Goal: Information Seeking & Learning: Learn about a topic

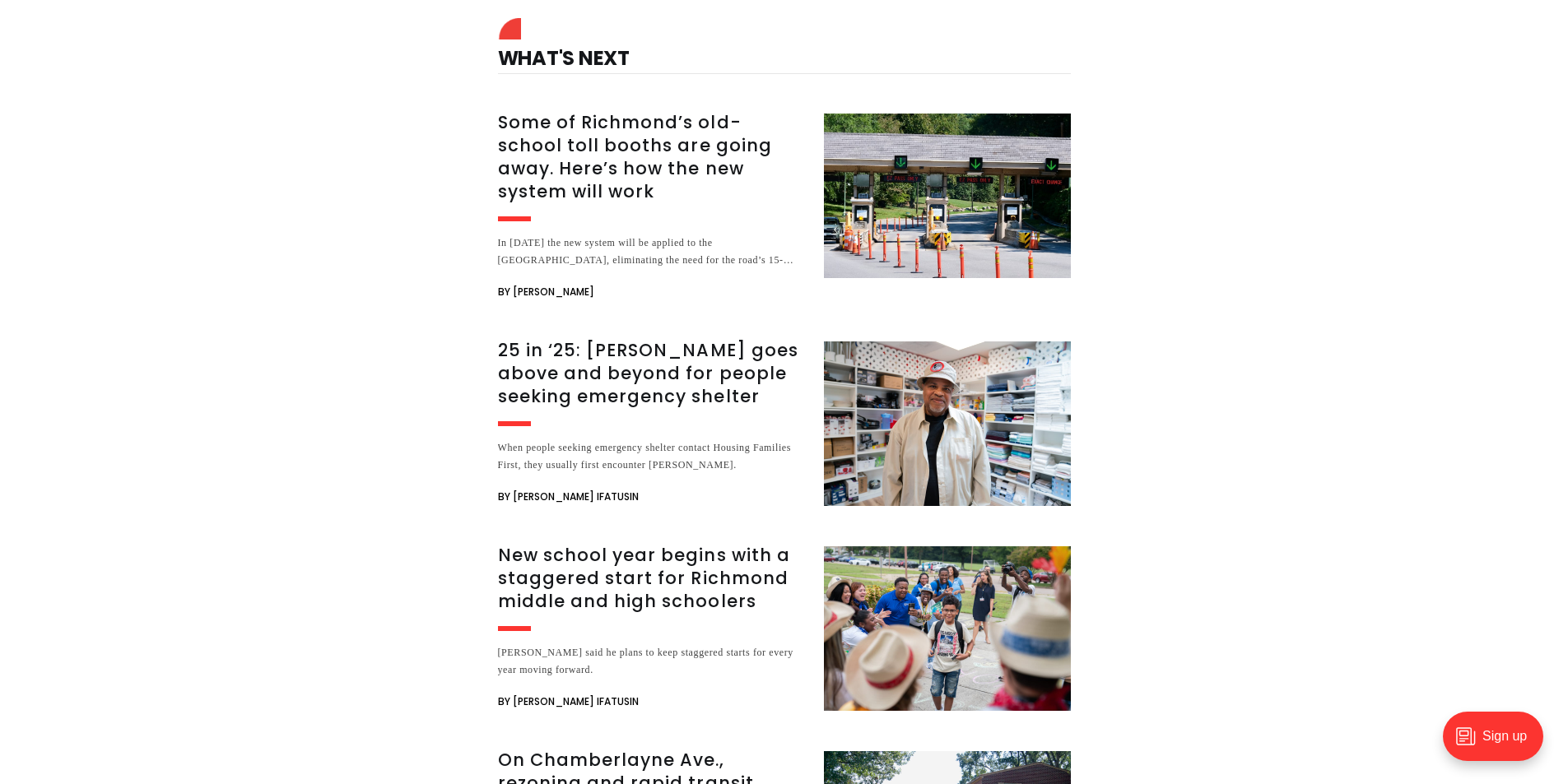
scroll to position [2715, 0]
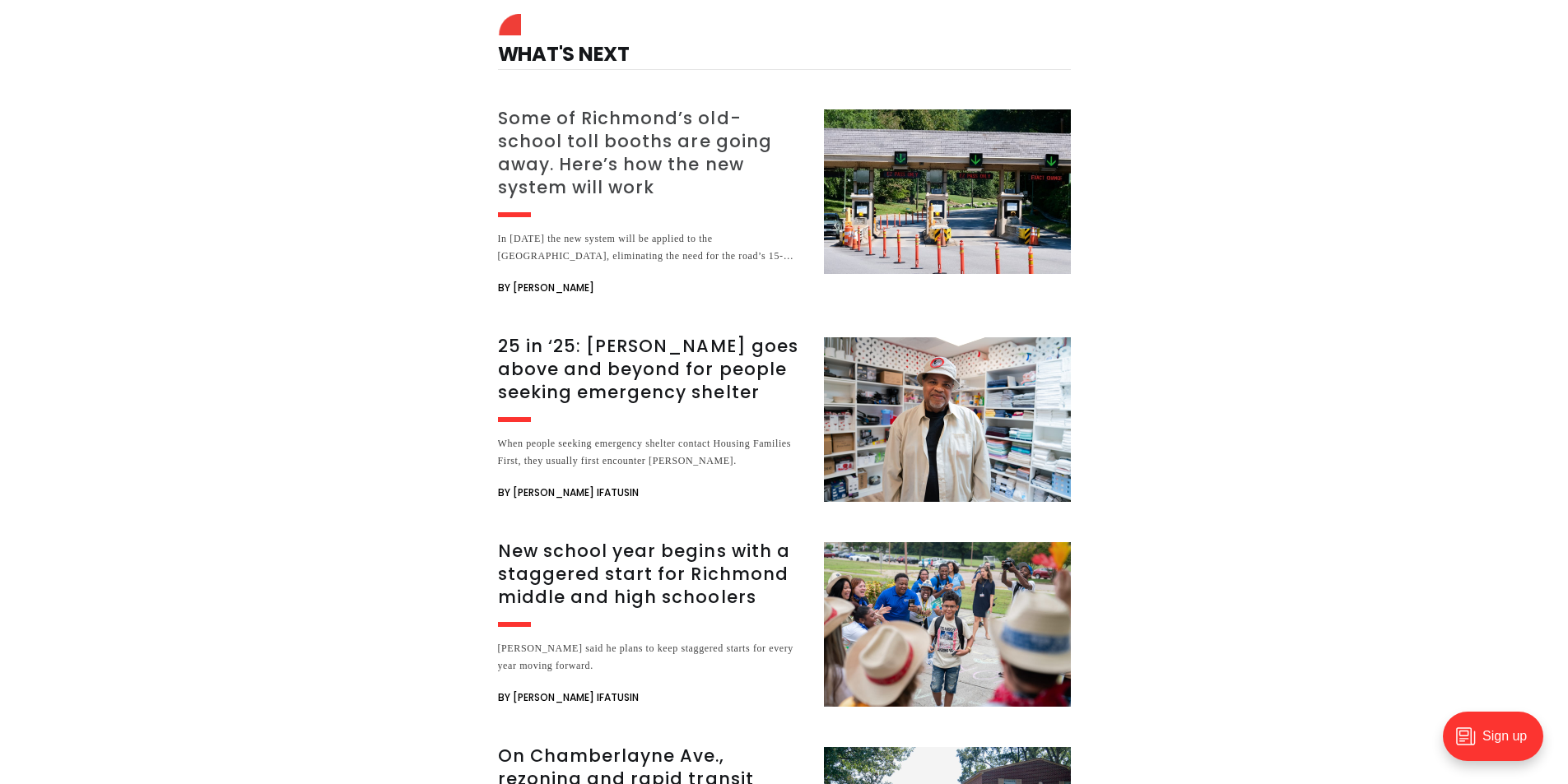
click at [587, 107] on h3 "Some of Richmond’s old-school toll booths are going away. Here’s how the new sy…" at bounding box center [651, 152] width 306 height 92
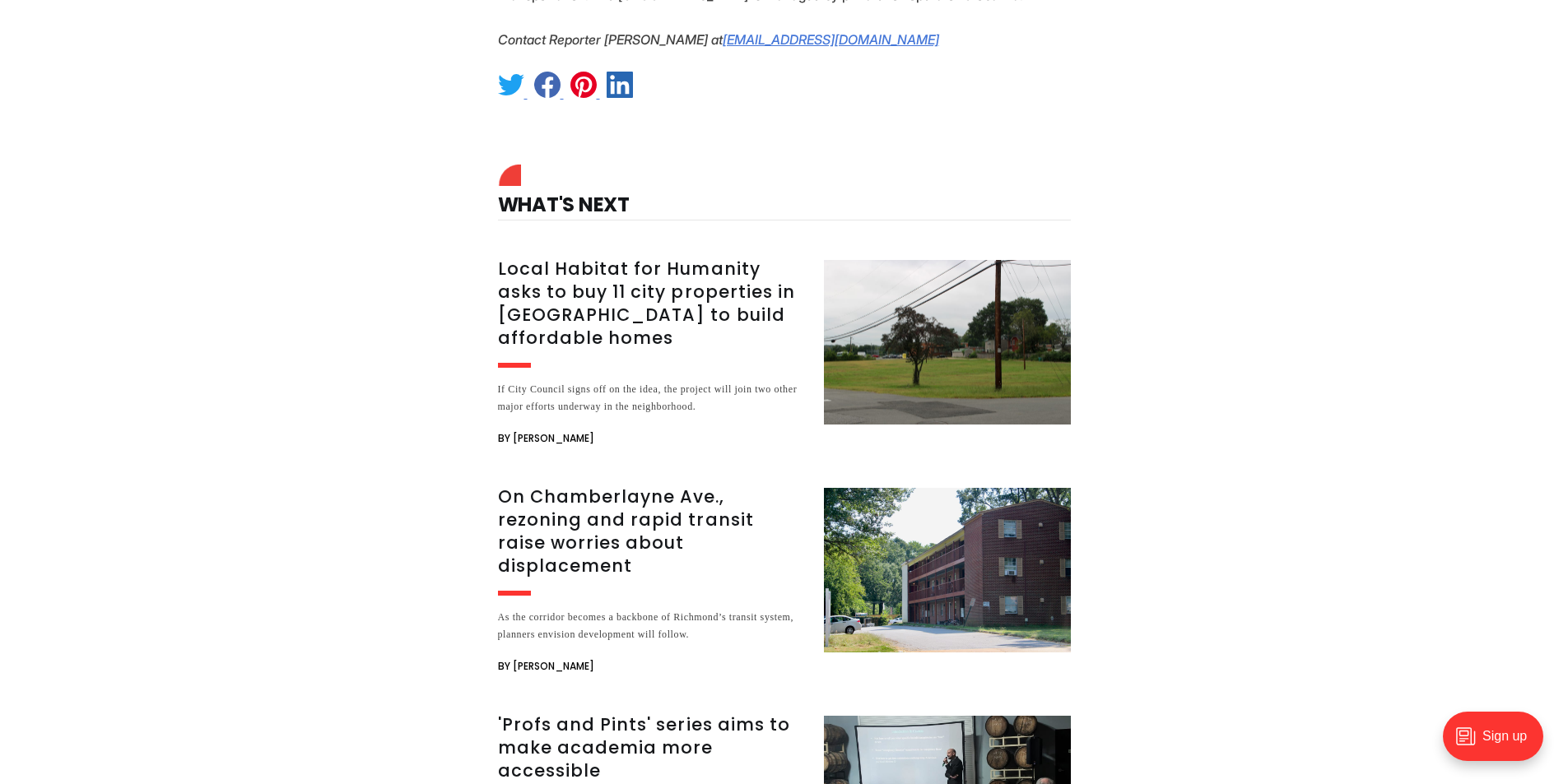
scroll to position [3621, 0]
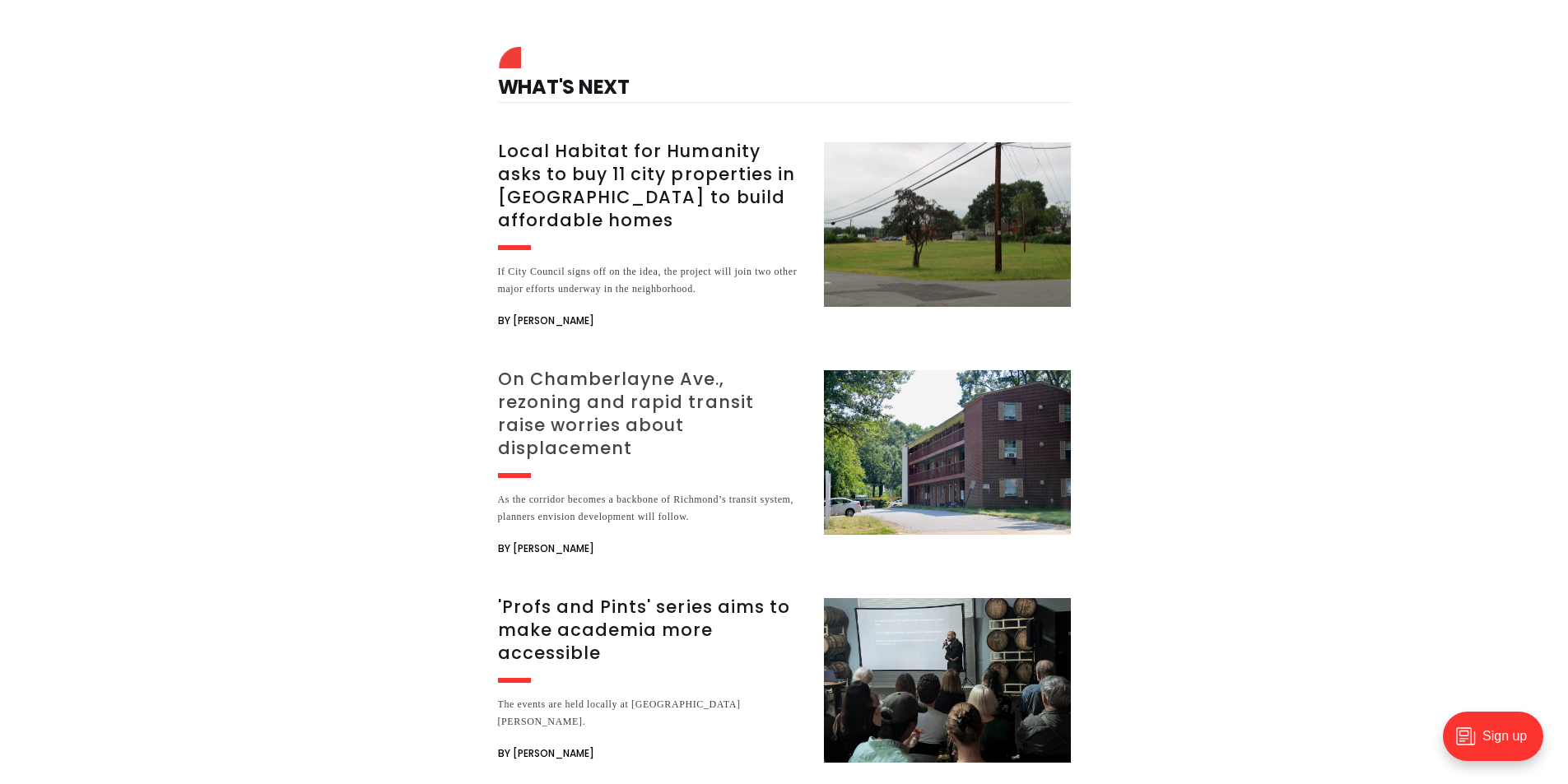
click at [652, 368] on h3 "On Chamberlayne Ave., rezoning and rapid transit raise worries about displaceme…" at bounding box center [651, 413] width 306 height 92
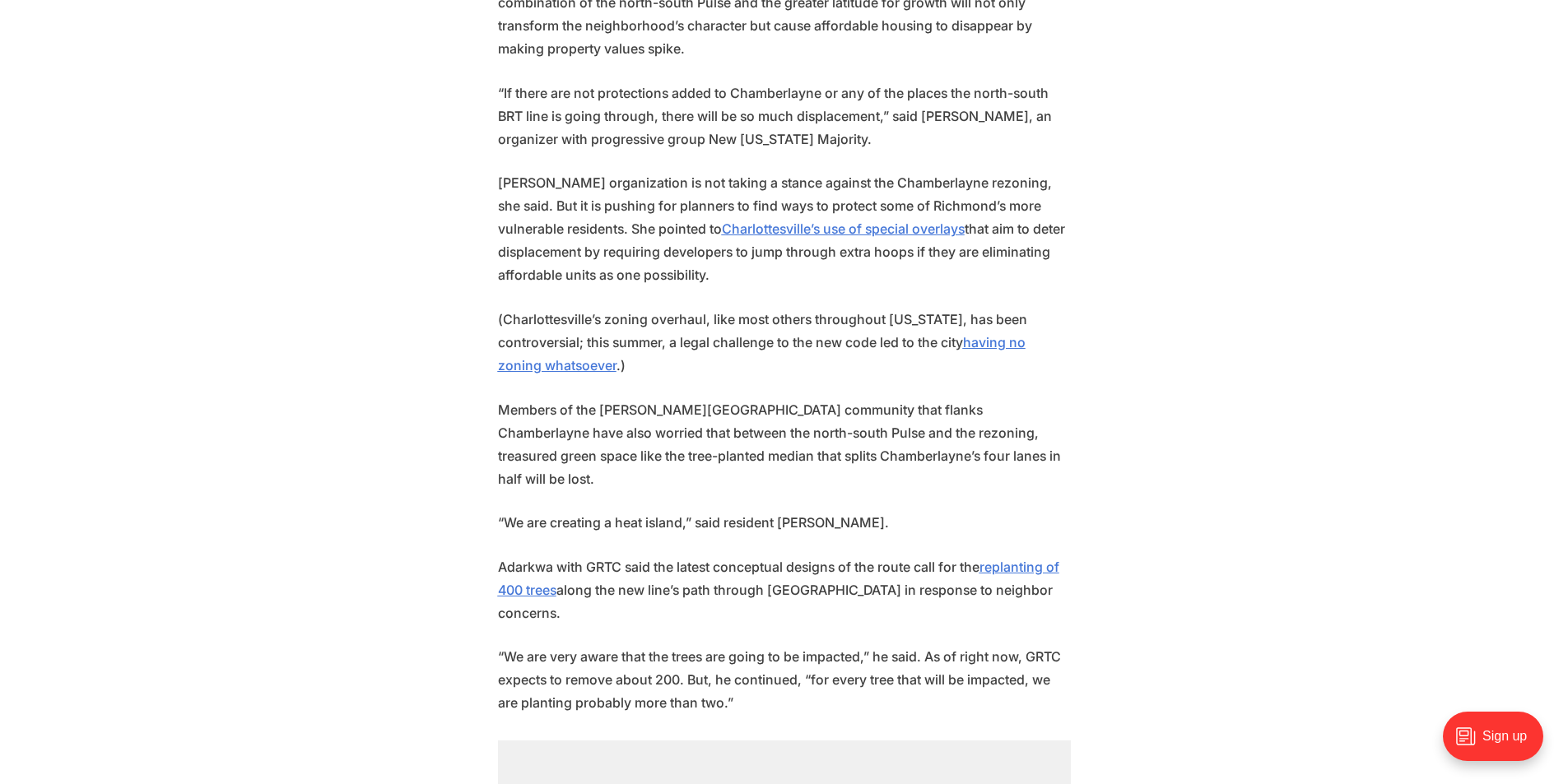
scroll to position [3292, 0]
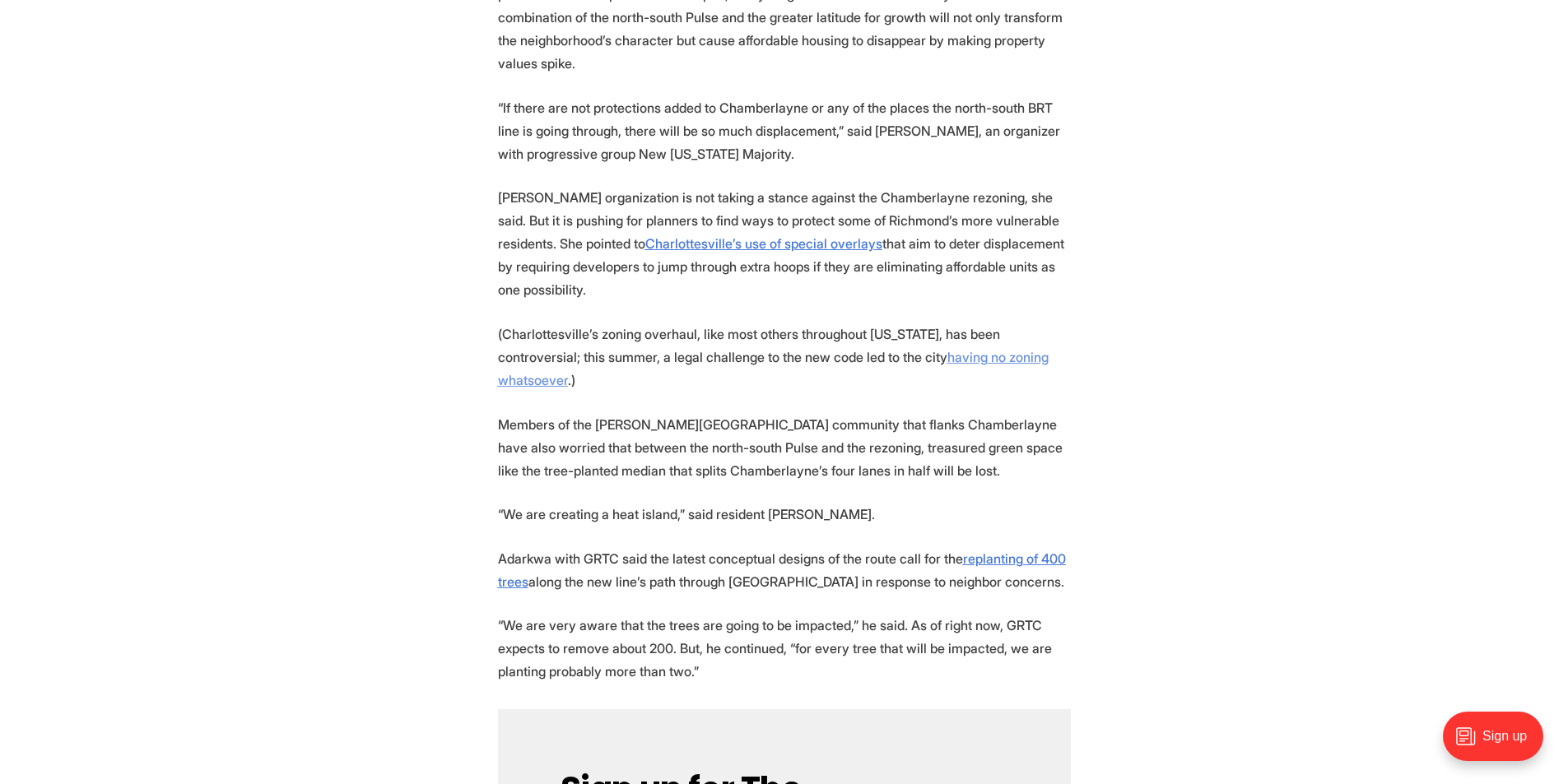
click at [937, 349] on u "having no zoning whatsoever" at bounding box center [773, 368] width 551 height 39
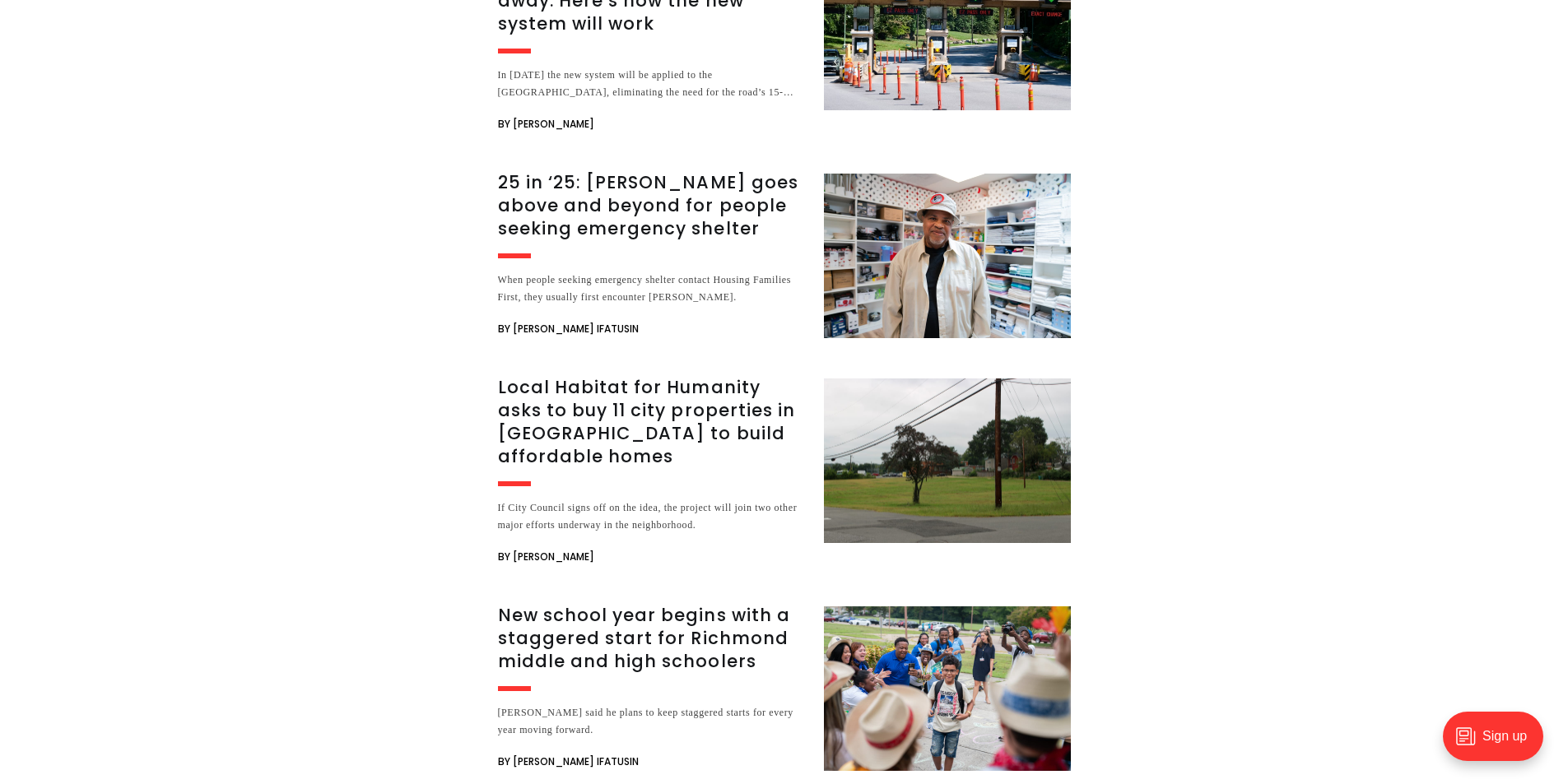
scroll to position [5411, 0]
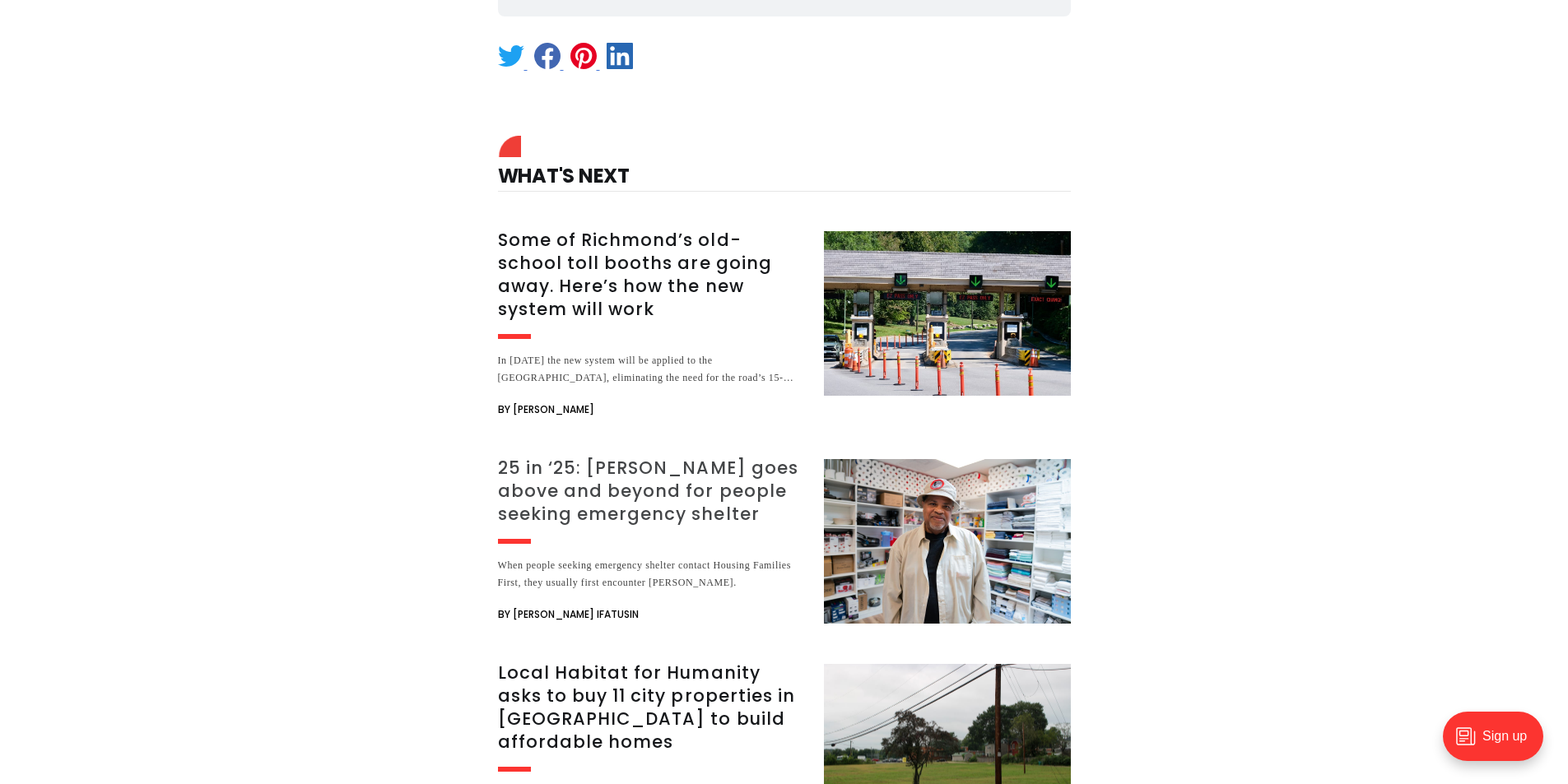
click at [678, 457] on h3 "25 in ‘25: [PERSON_NAME] goes above and beyond for people seeking emergency she…" at bounding box center [651, 491] width 306 height 69
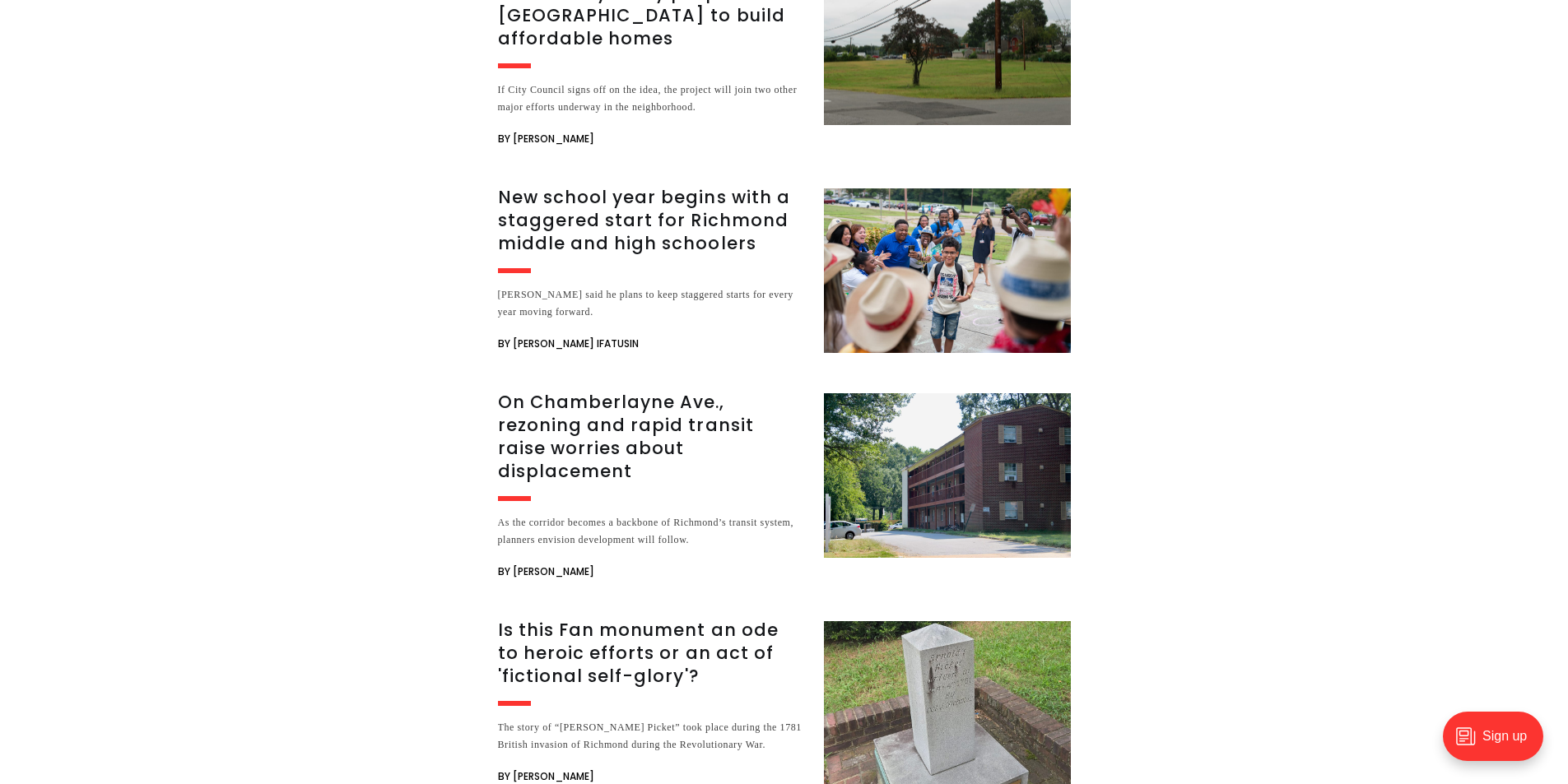
scroll to position [4772, 0]
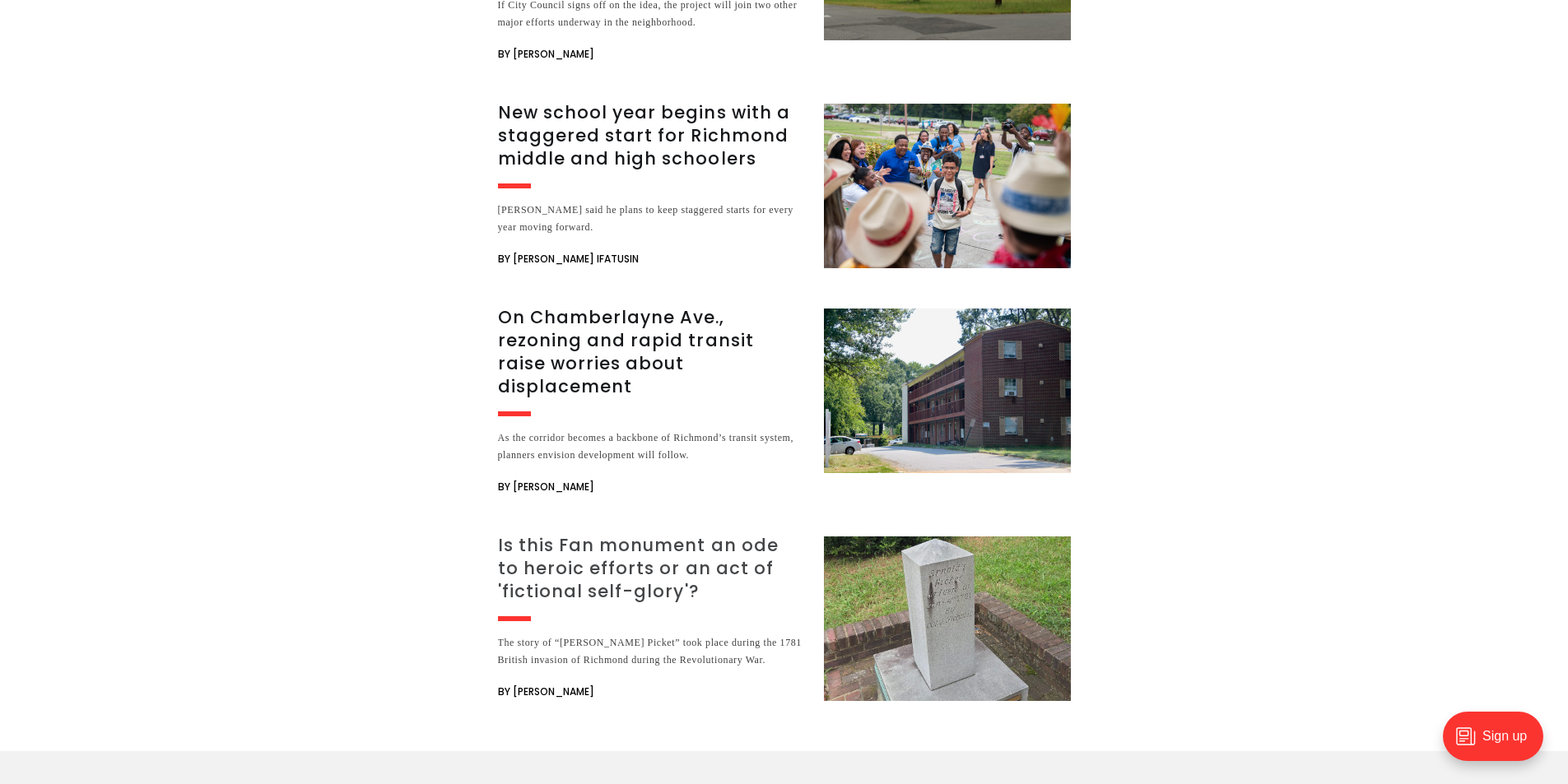
click at [628, 534] on h3 "Is this Fan monument an ode to heroic efforts or an act of 'fictional self-glor…" at bounding box center [651, 568] width 306 height 69
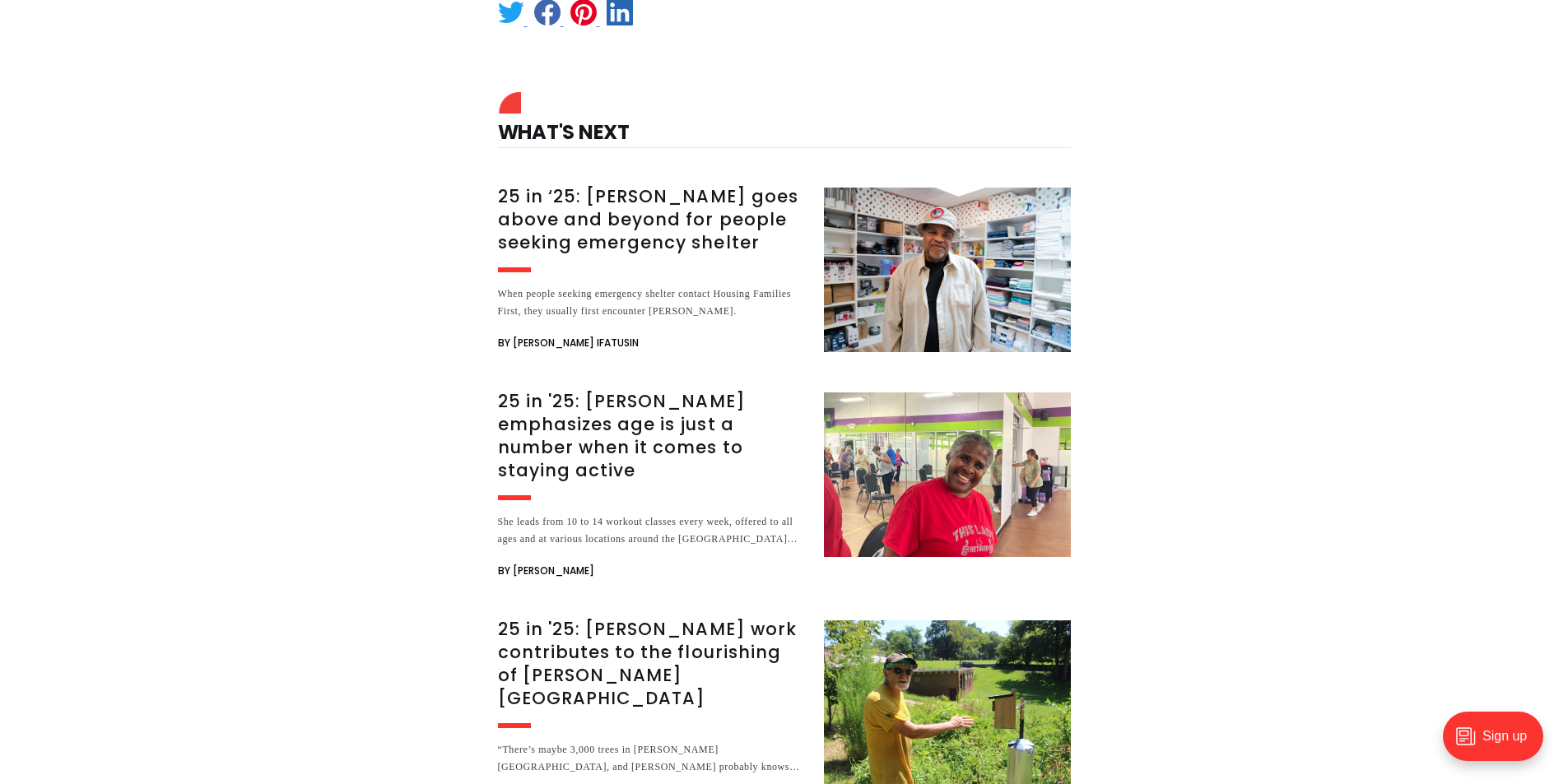
scroll to position [6583, 0]
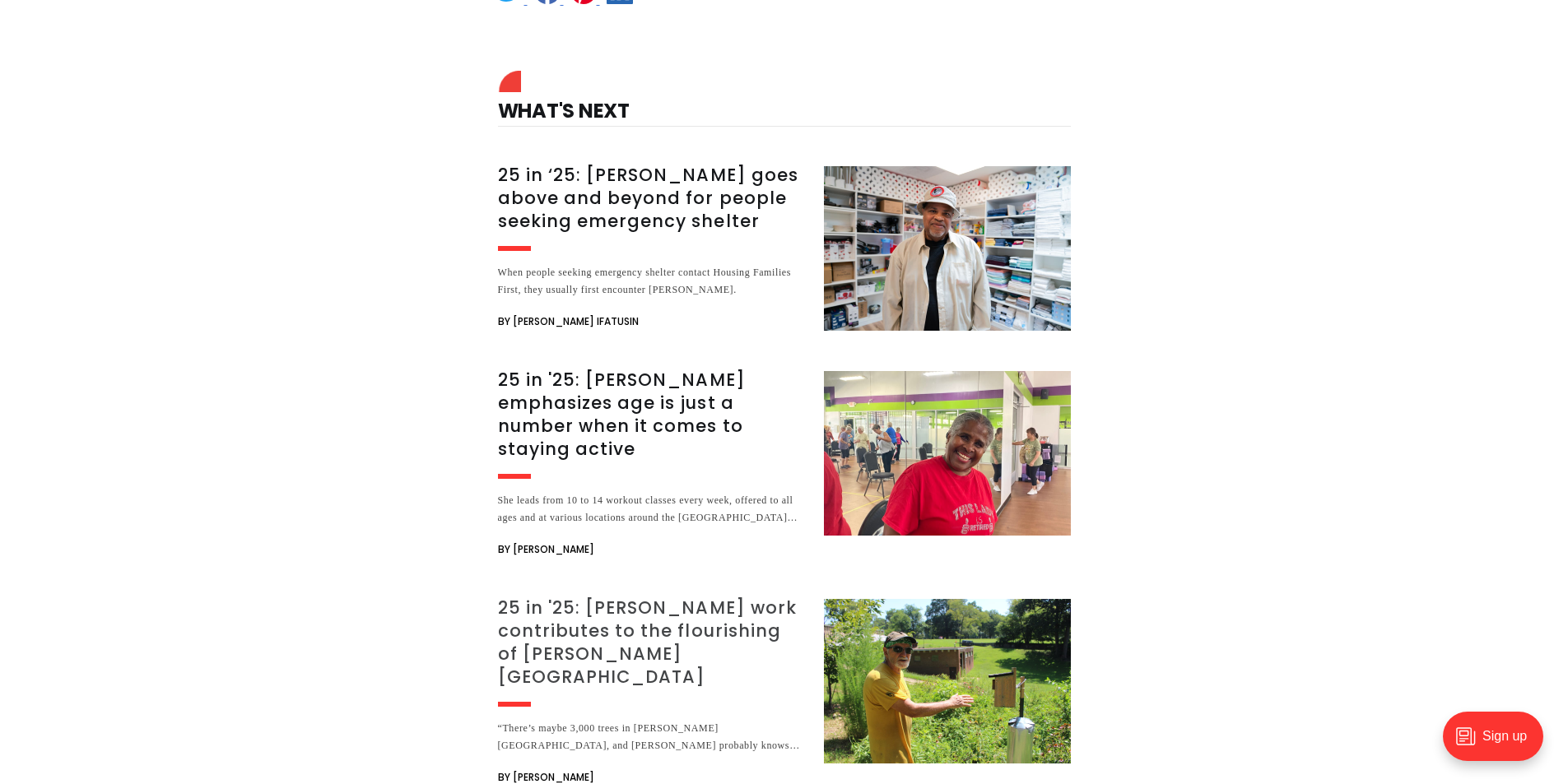
click at [601, 597] on h3 "25 in '25: [PERSON_NAME] work contributes to the flourishing of [PERSON_NAME][G…" at bounding box center [651, 642] width 306 height 92
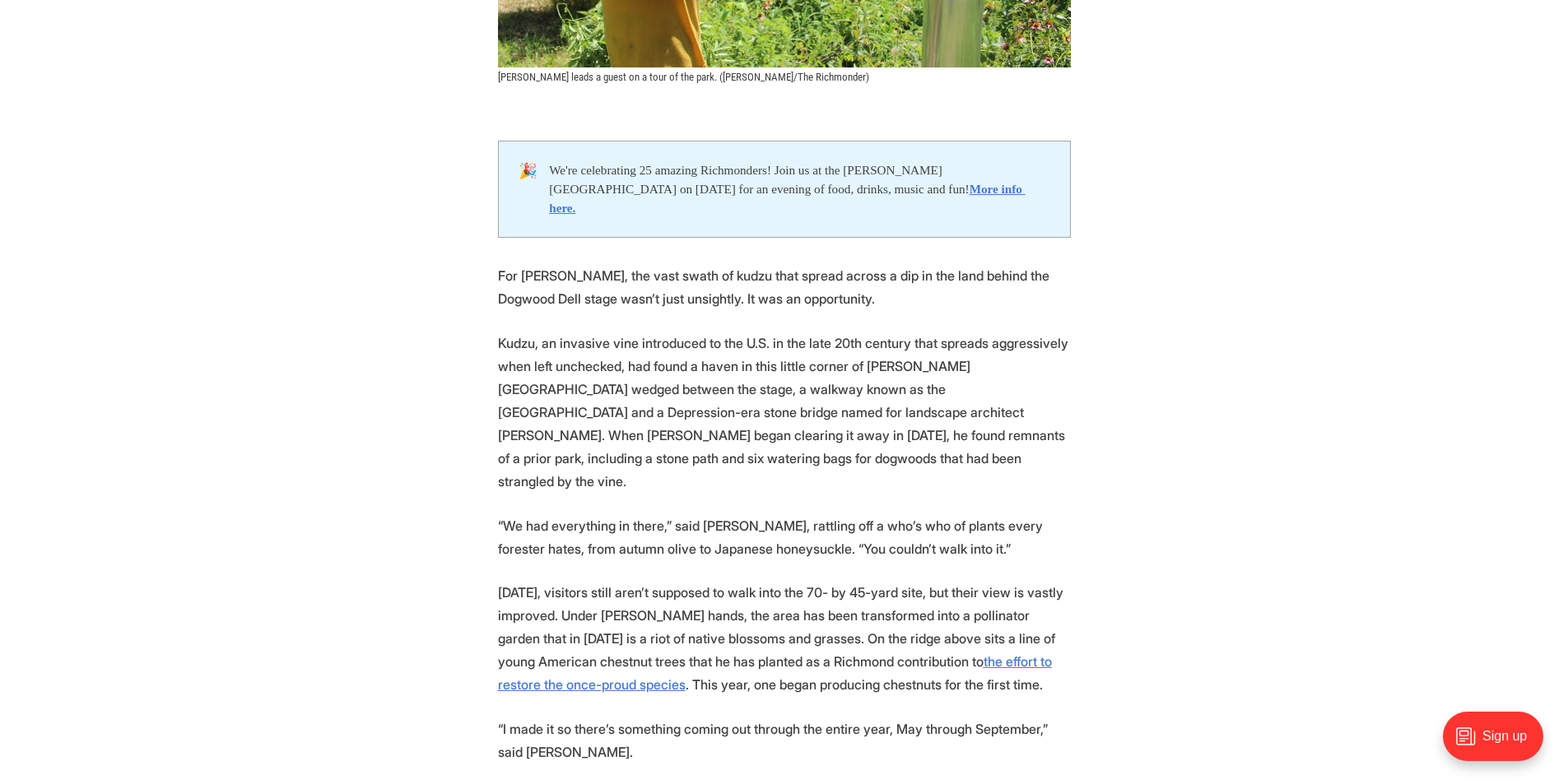
scroll to position [822, 0]
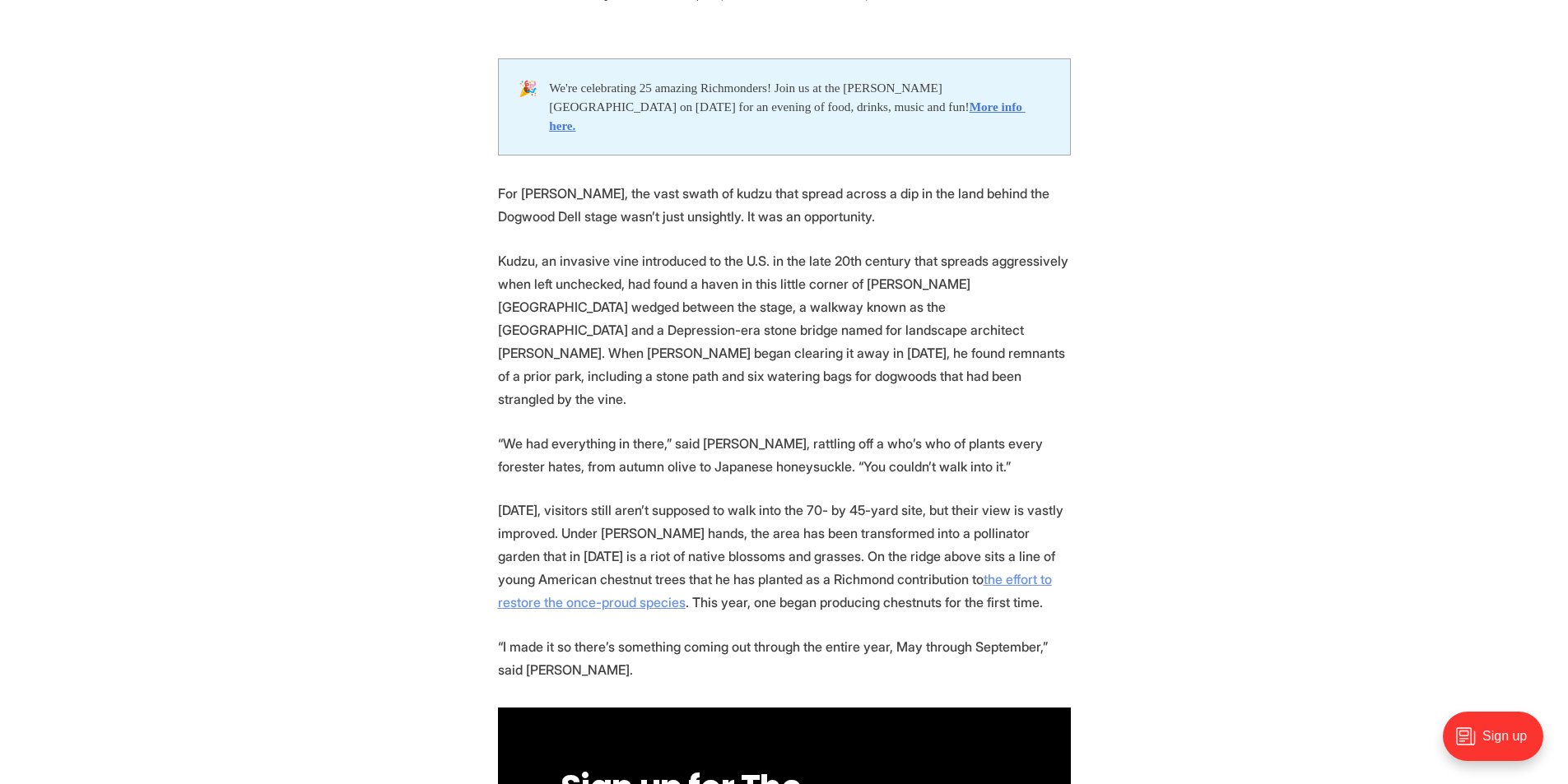
click at [1019, 571] on u "the effort to restore the once-proud species" at bounding box center [775, 591] width 554 height 39
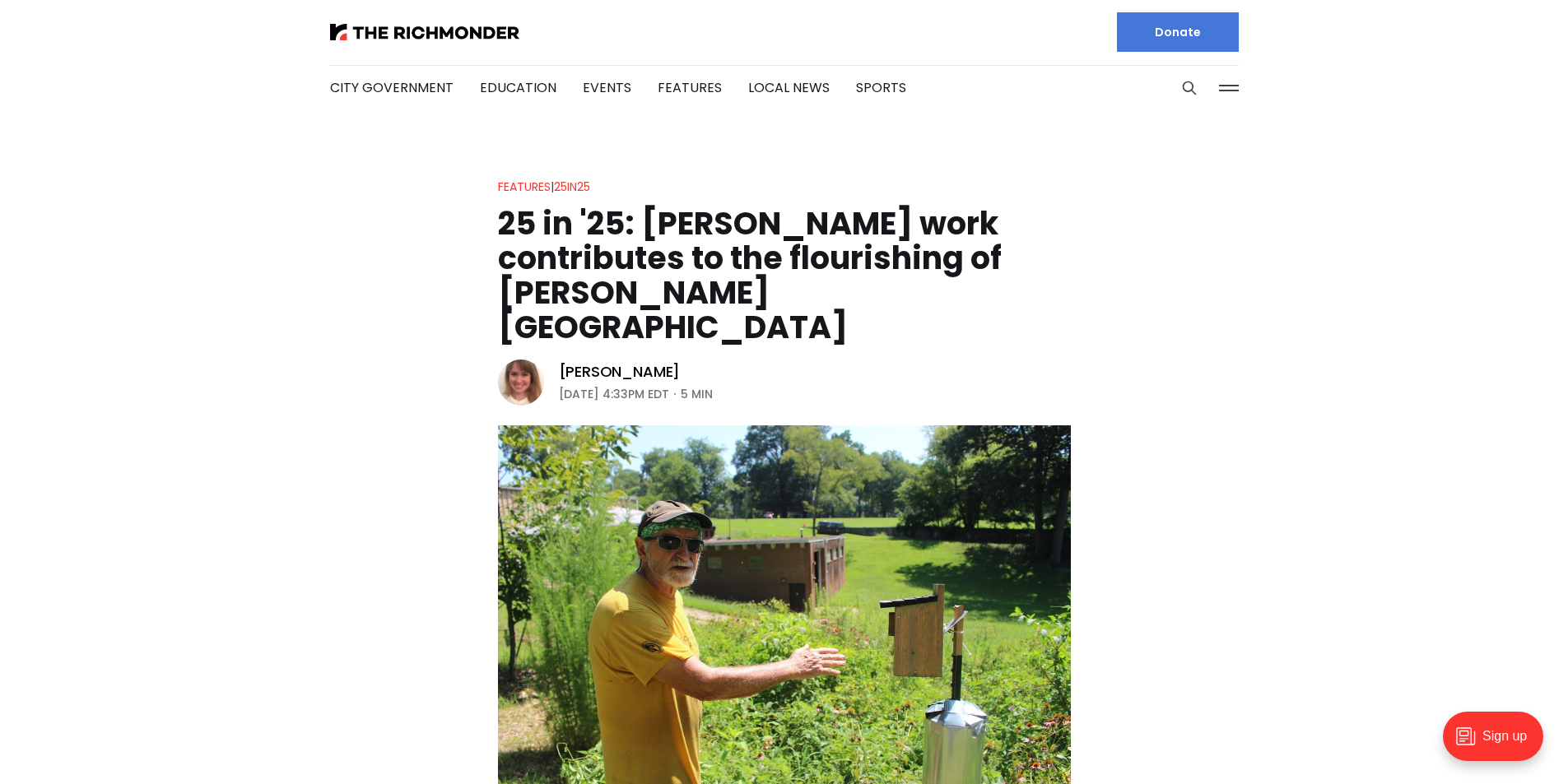
scroll to position [0, 0]
click at [419, 93] on link "City Government" at bounding box center [391, 88] width 123 height 19
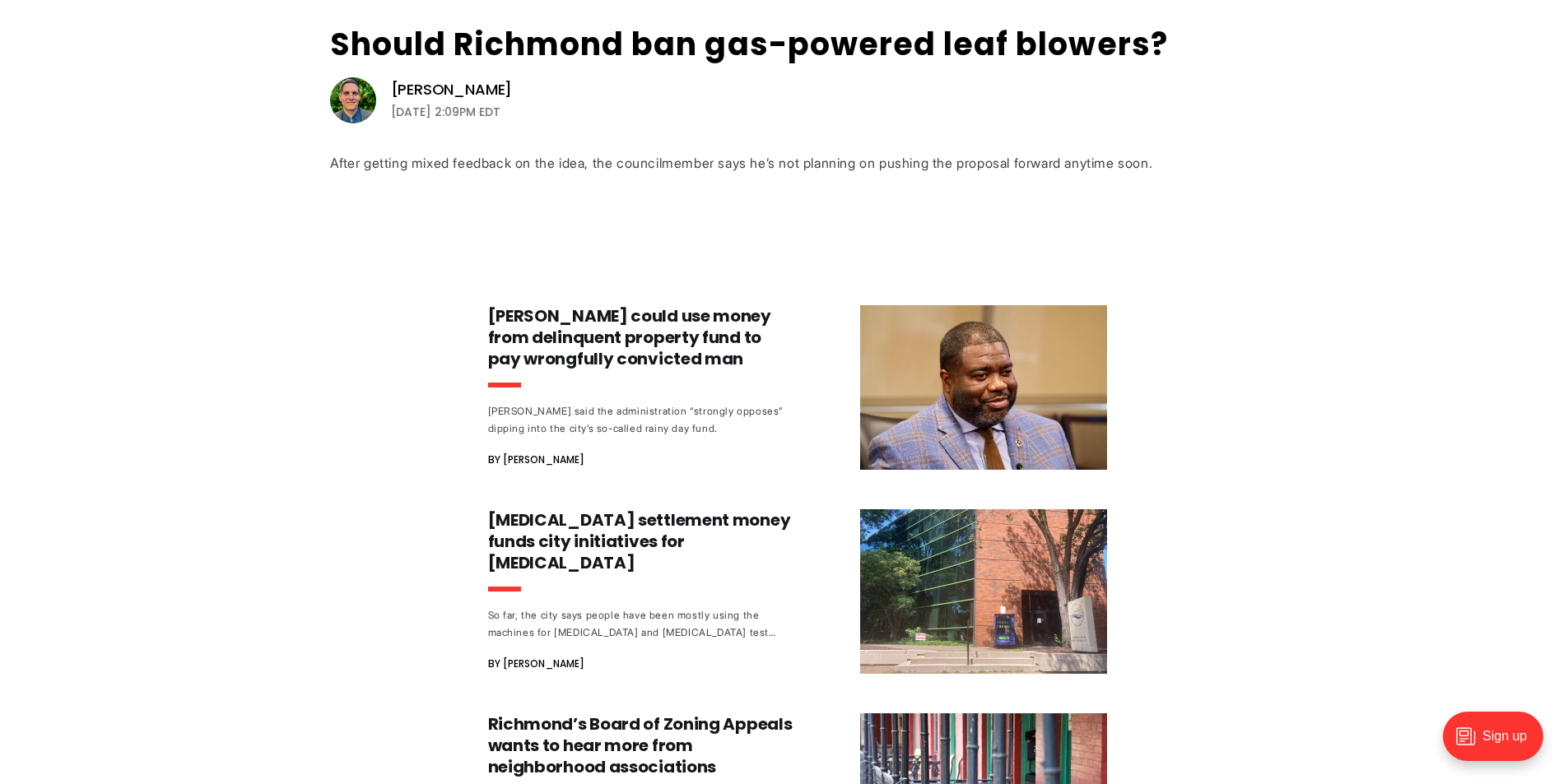
scroll to position [576, 0]
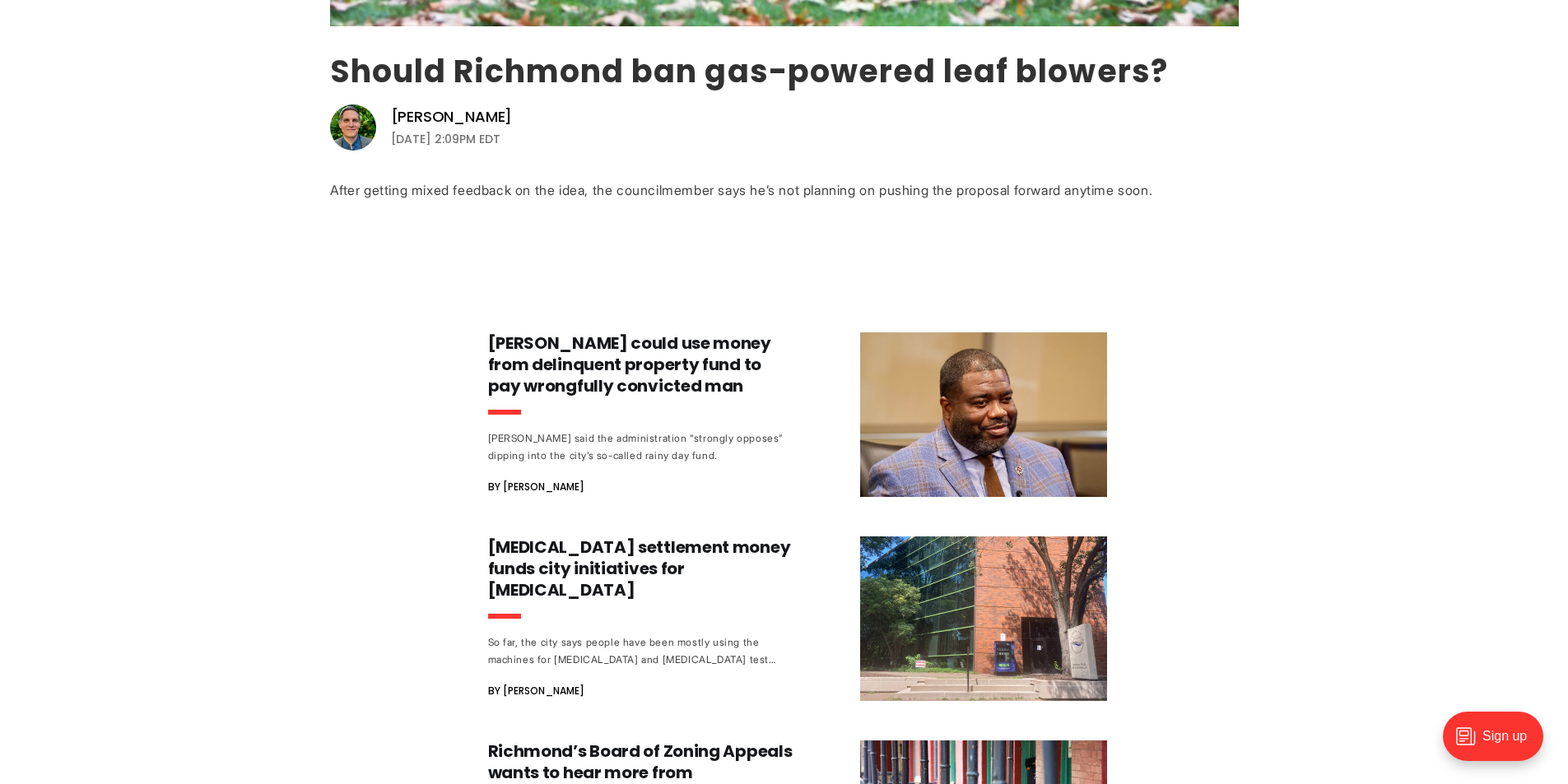
click at [808, 70] on link "Should Richmond ban gas-powered leaf blowers?" at bounding box center [749, 71] width 838 height 44
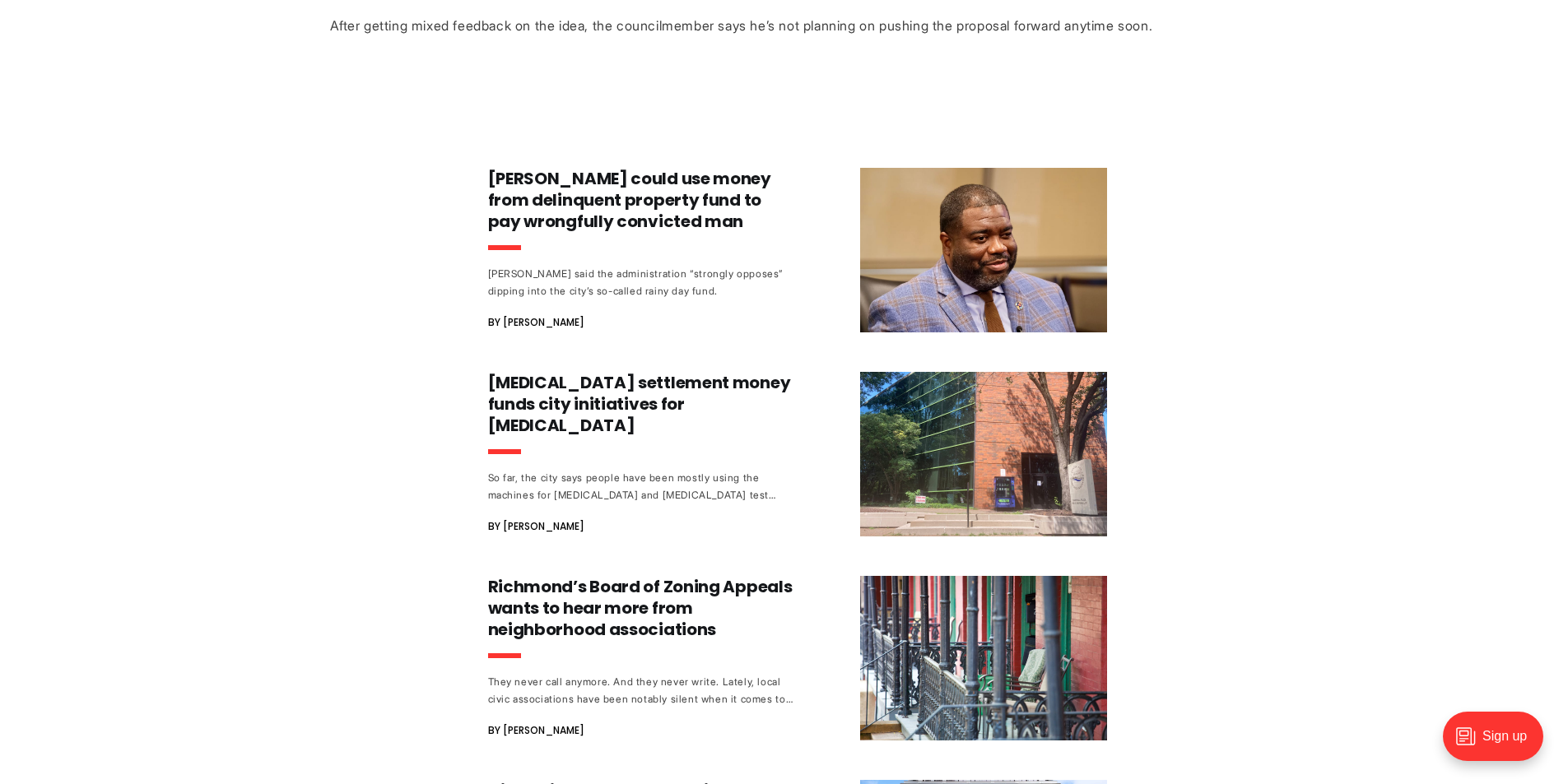
scroll to position [822, 0]
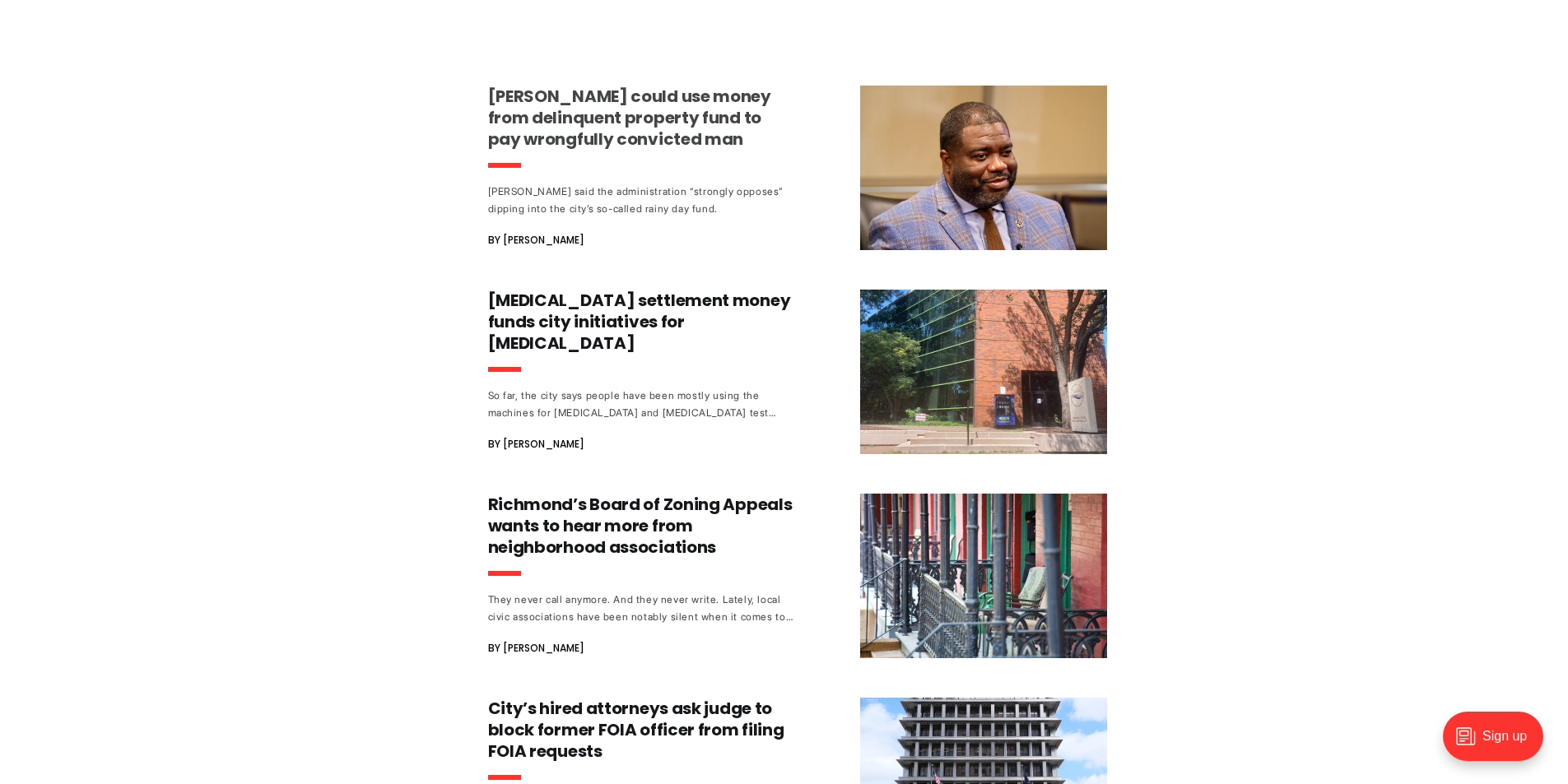
click at [639, 141] on h3 "Richmond could use money from delinquent property fund to pay wrongfully convic…" at bounding box center [642, 117] width 306 height 64
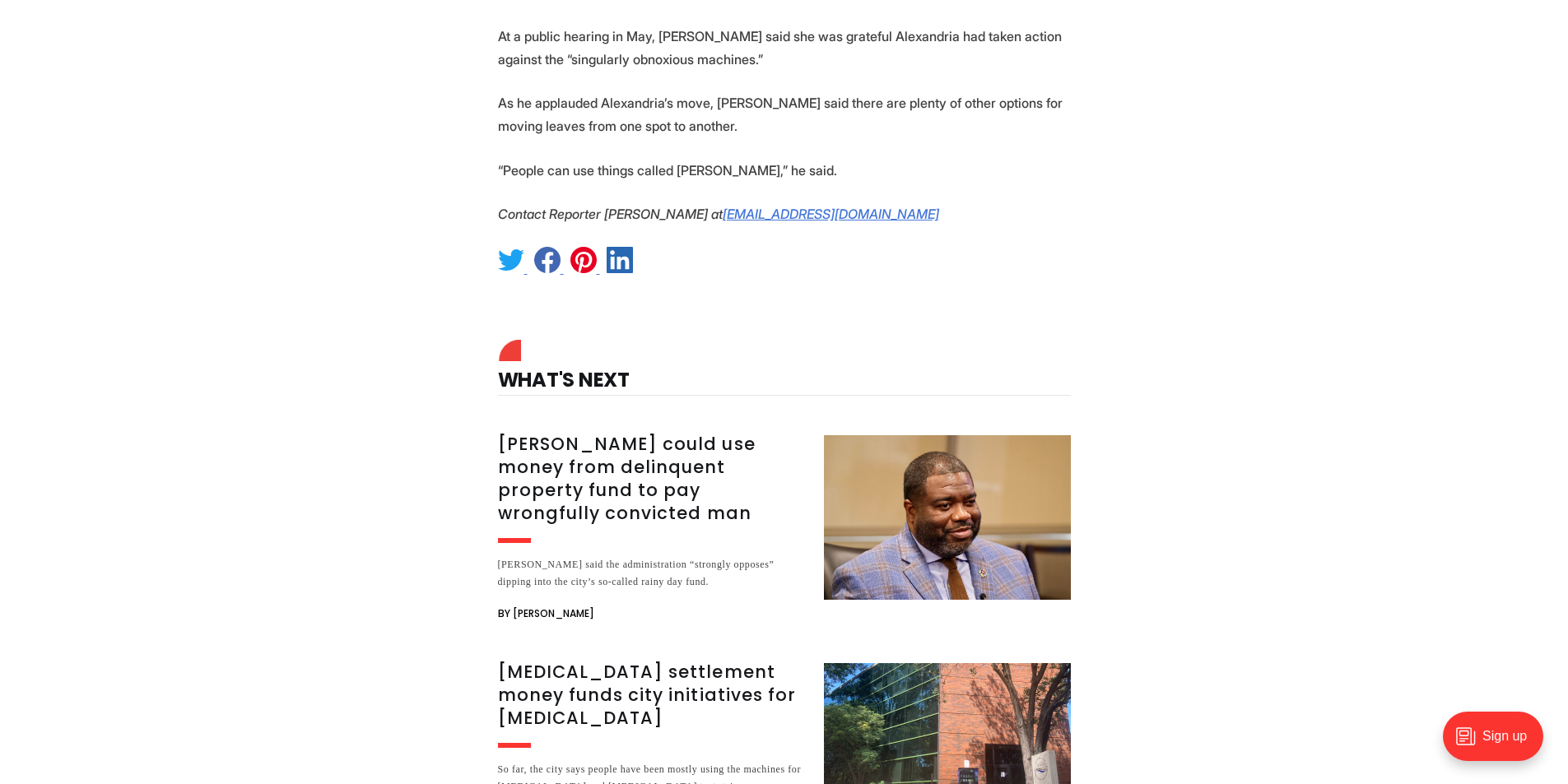
scroll to position [2715, 0]
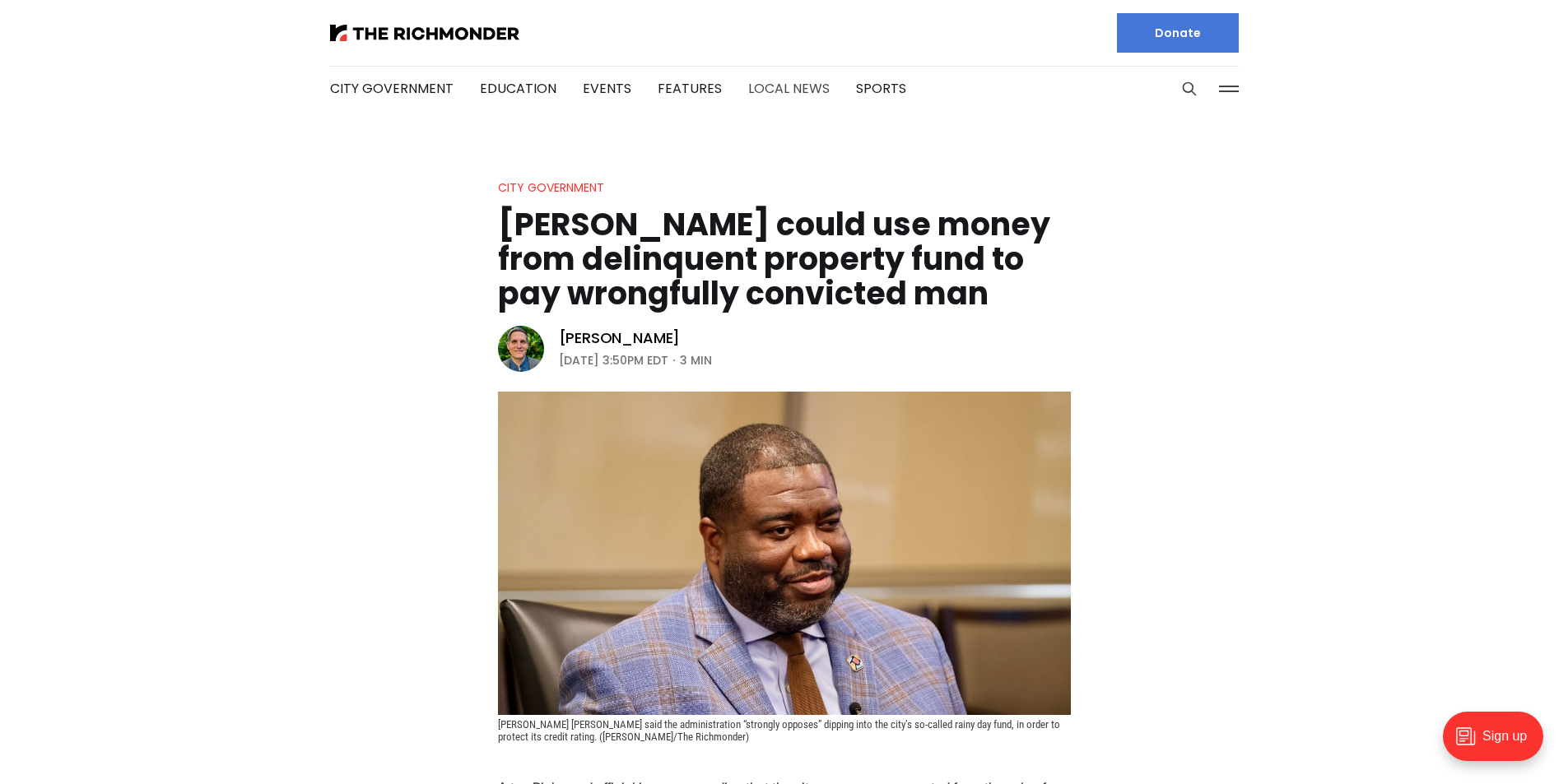
click at [787, 85] on link "Local News" at bounding box center [789, 88] width 81 height 19
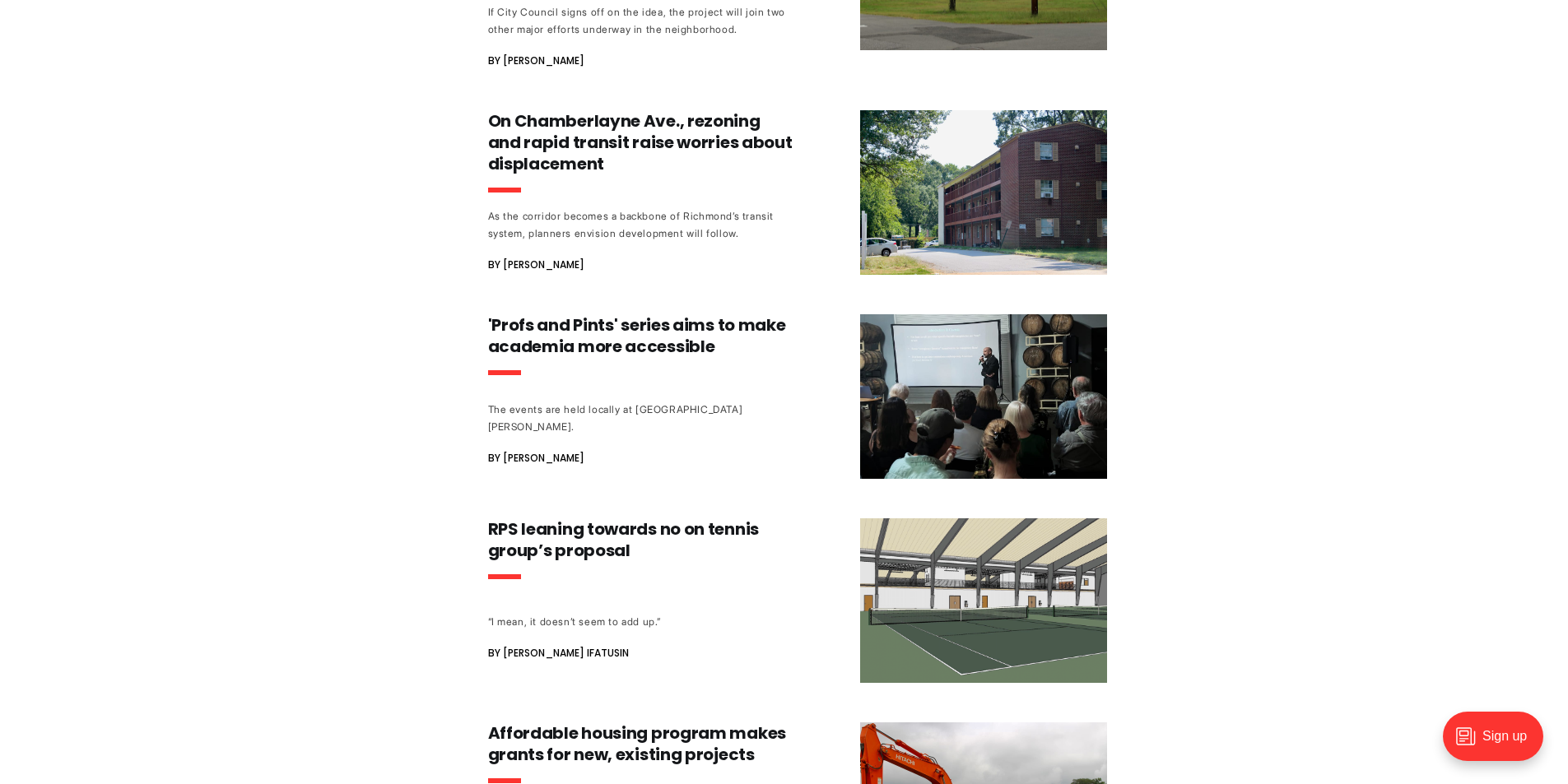
scroll to position [1070, 0]
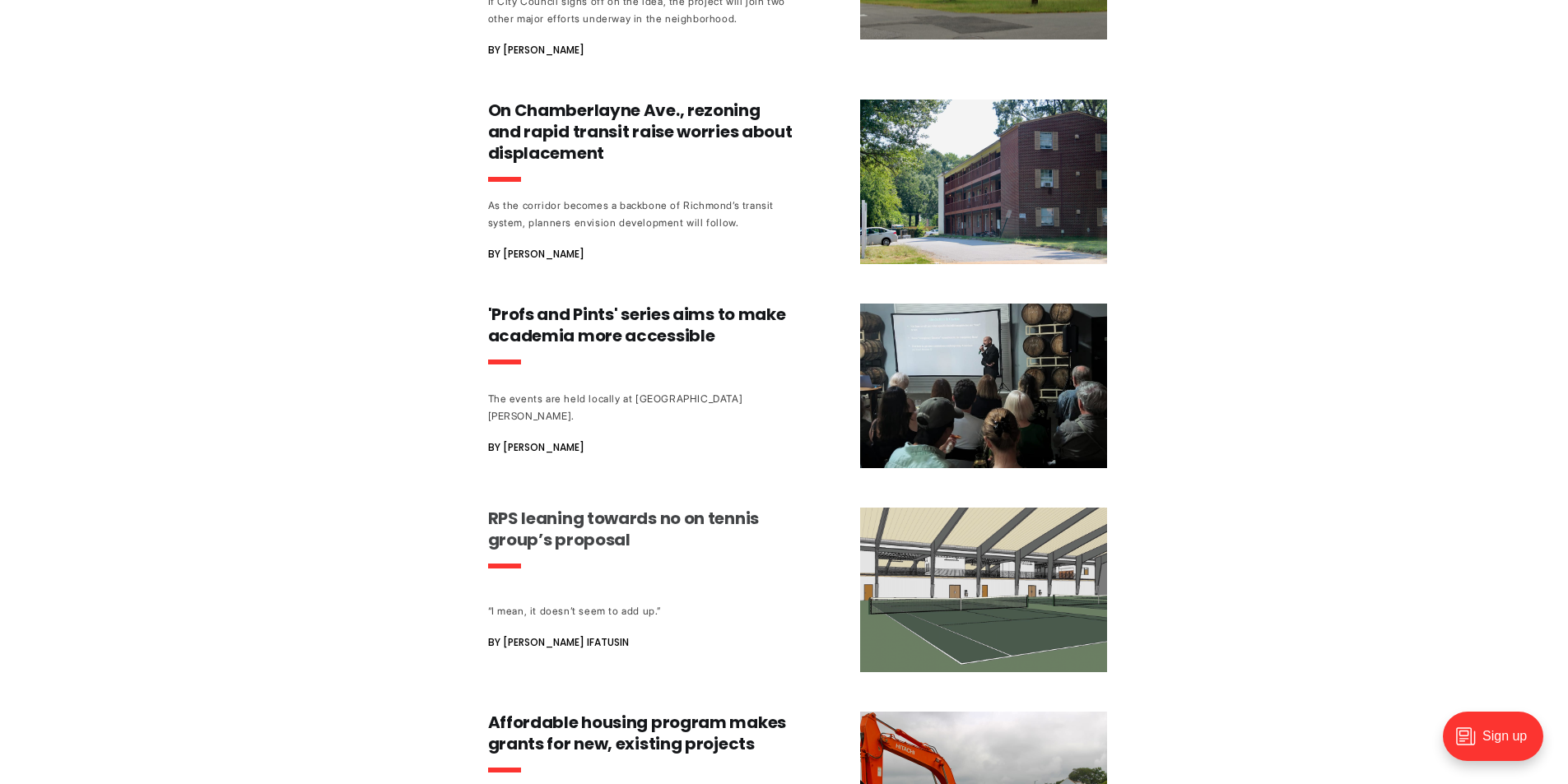
click at [532, 515] on h3 "RPS leaning towards no on tennis group’s proposal" at bounding box center [642, 528] width 306 height 43
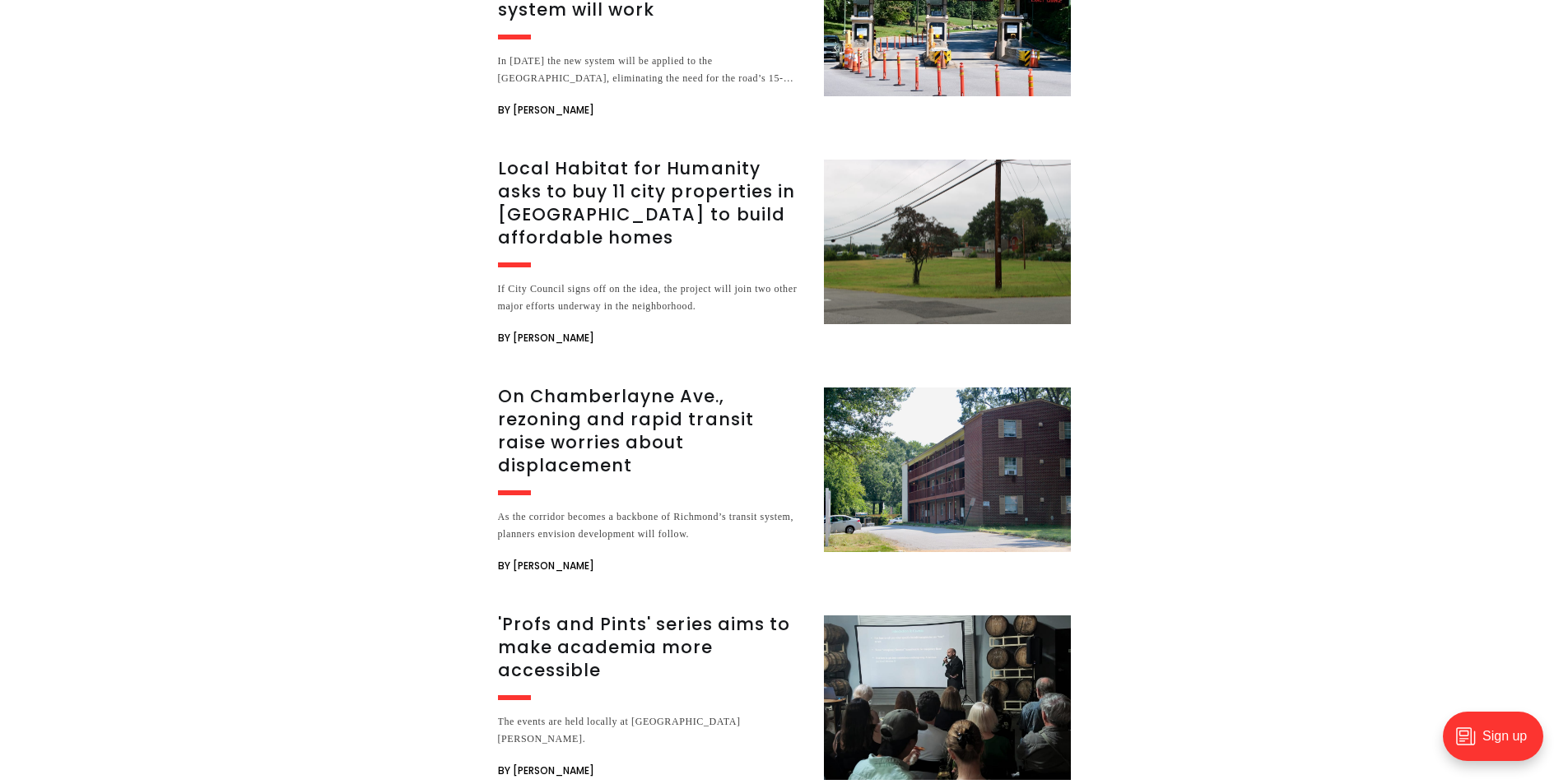
scroll to position [2797, 0]
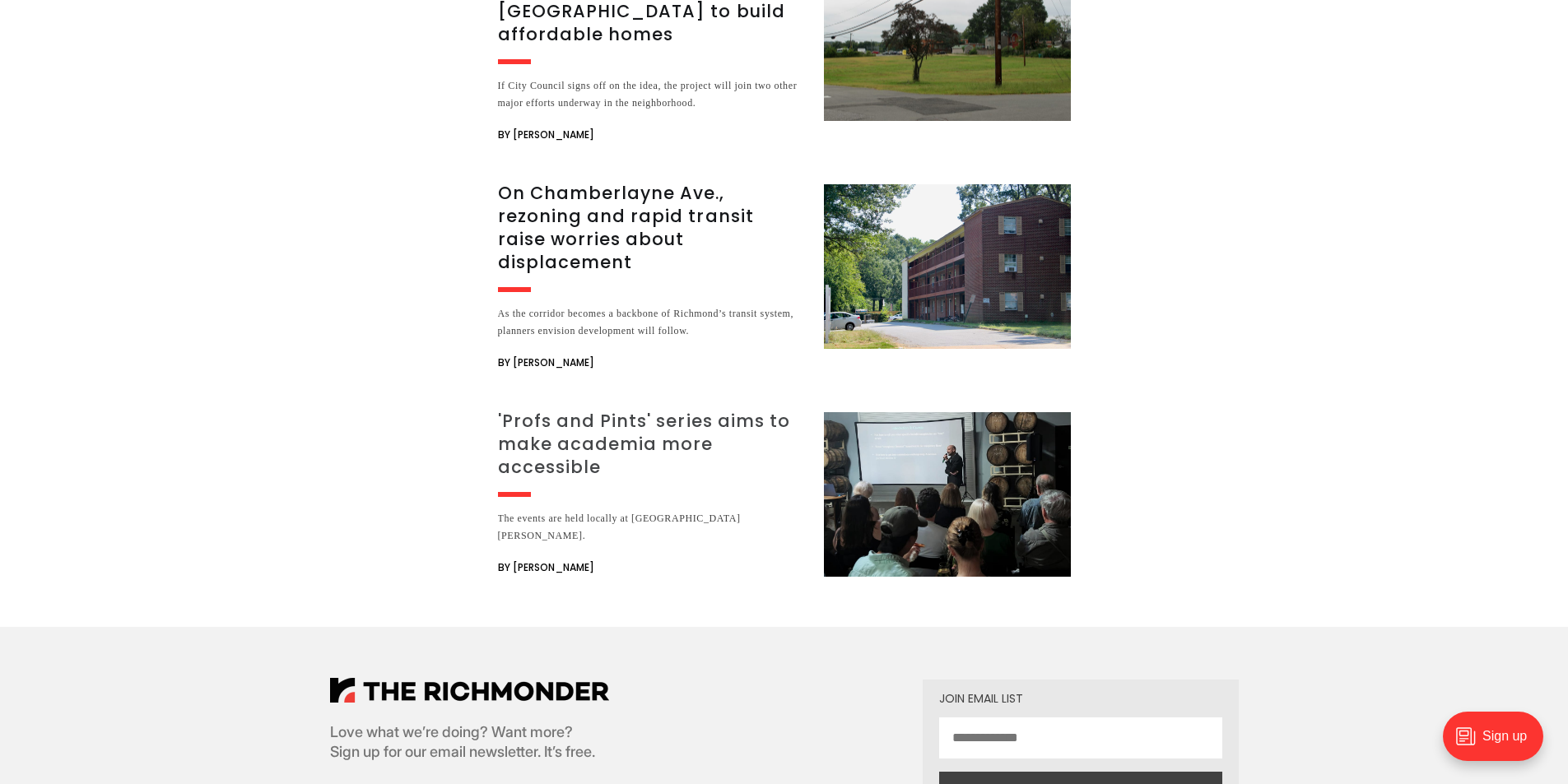
click at [636, 410] on h3 "'Profs and Pints' series aims to make academia more accessible" at bounding box center [651, 444] width 306 height 69
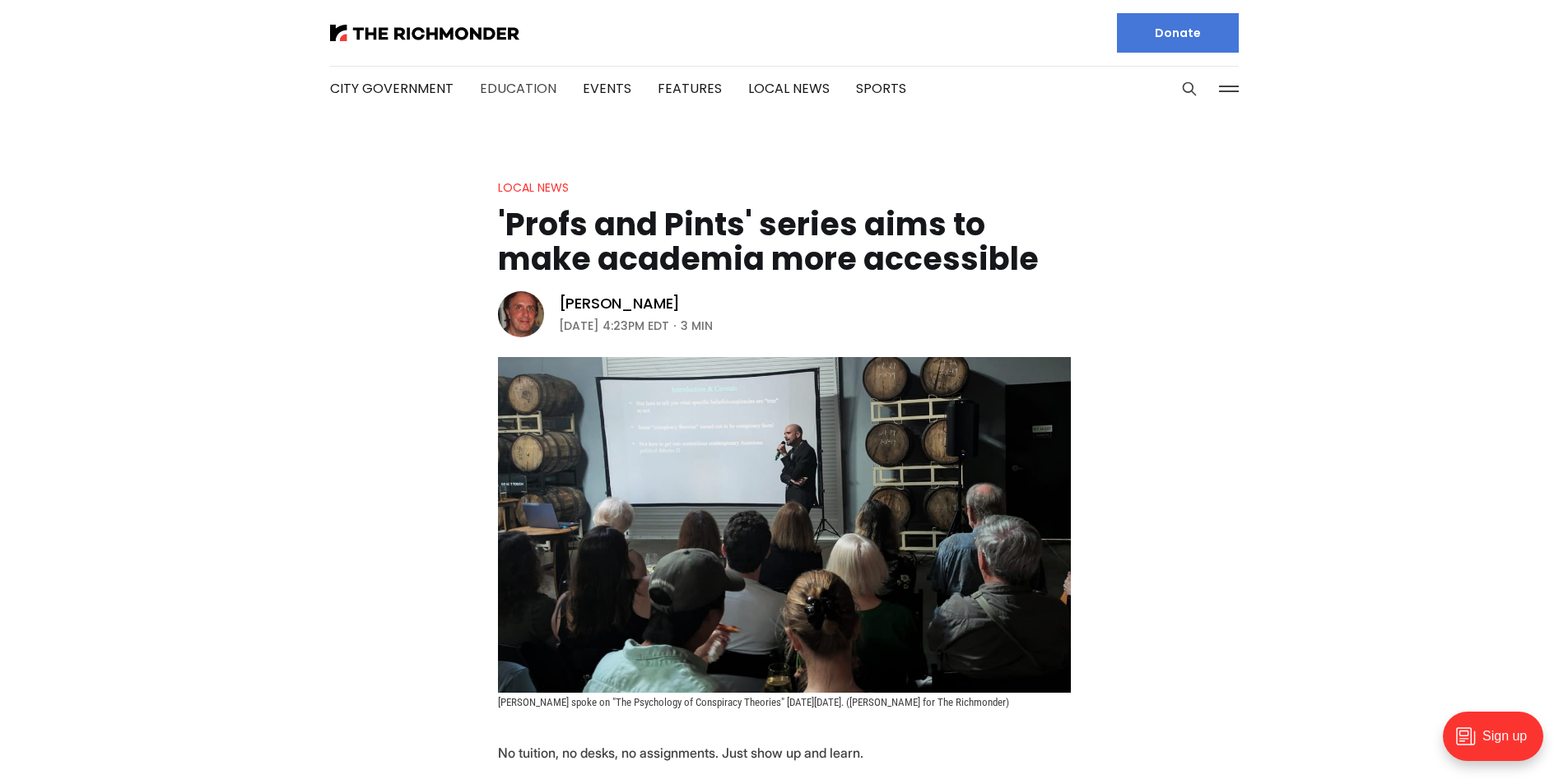
click at [504, 83] on link "Education" at bounding box center [517, 88] width 76 height 19
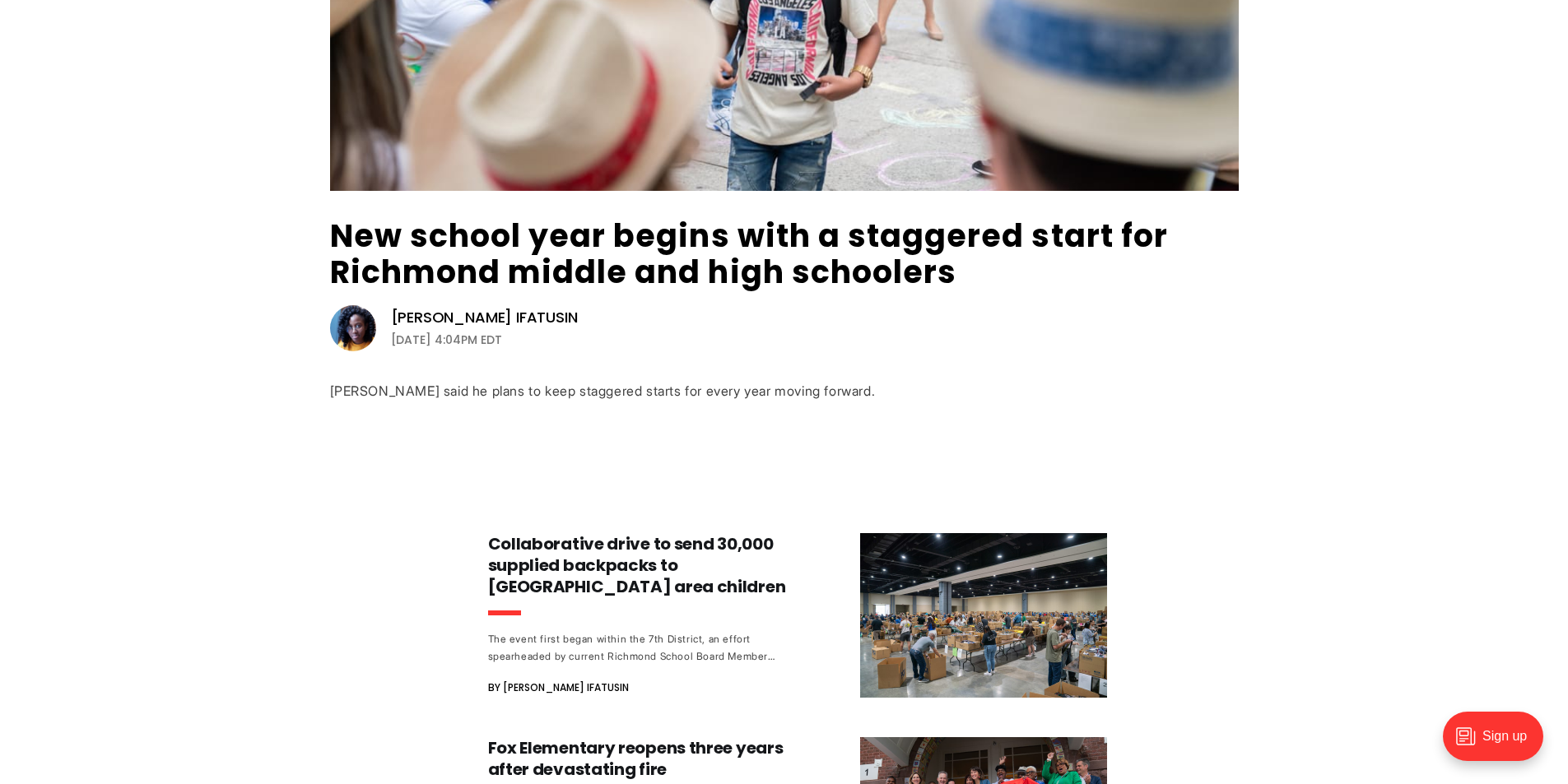
scroll to position [329, 0]
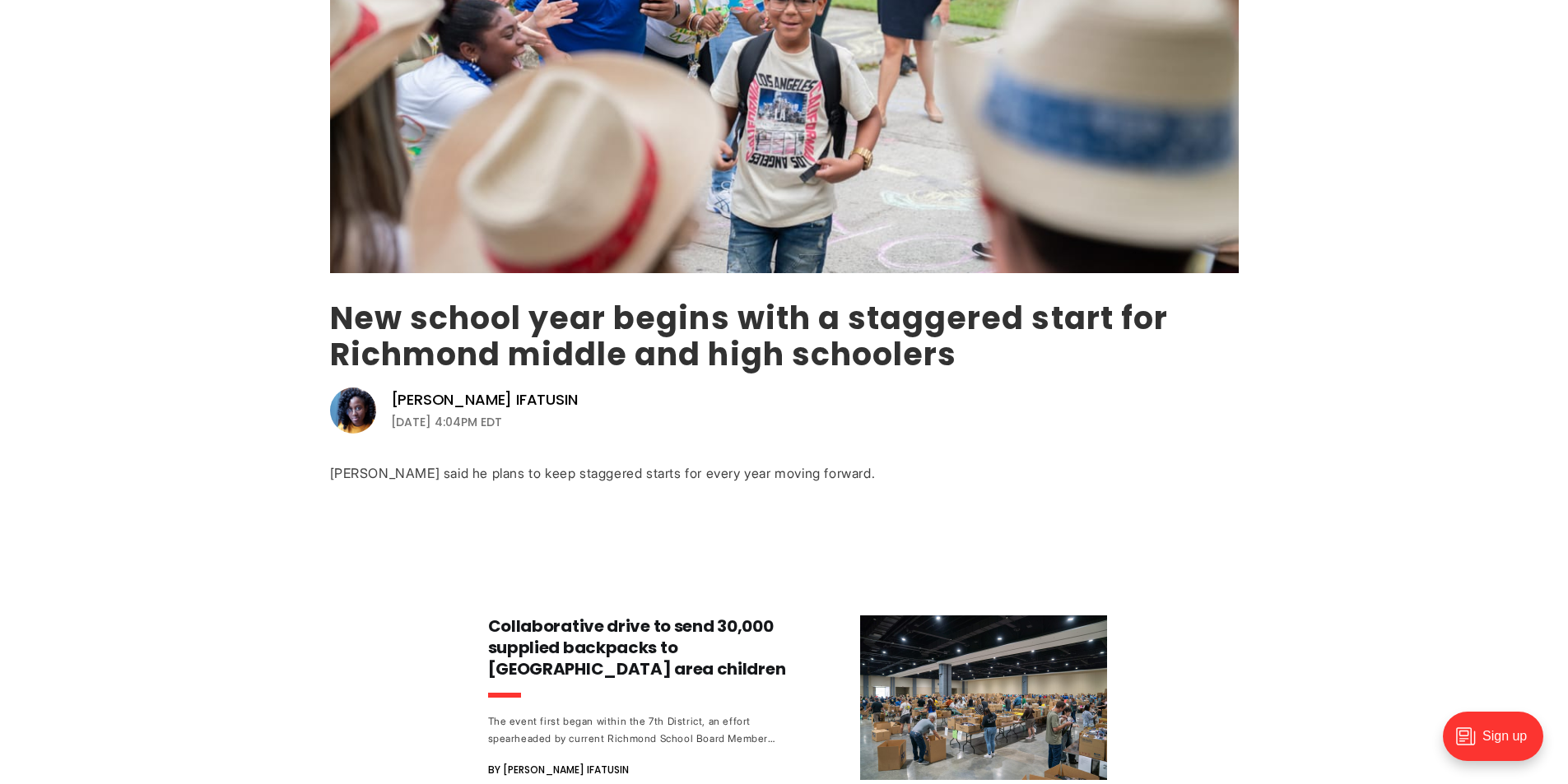
click at [805, 342] on link "New school year begins with a staggered start for Richmond middle and high scho…" at bounding box center [749, 336] width 838 height 80
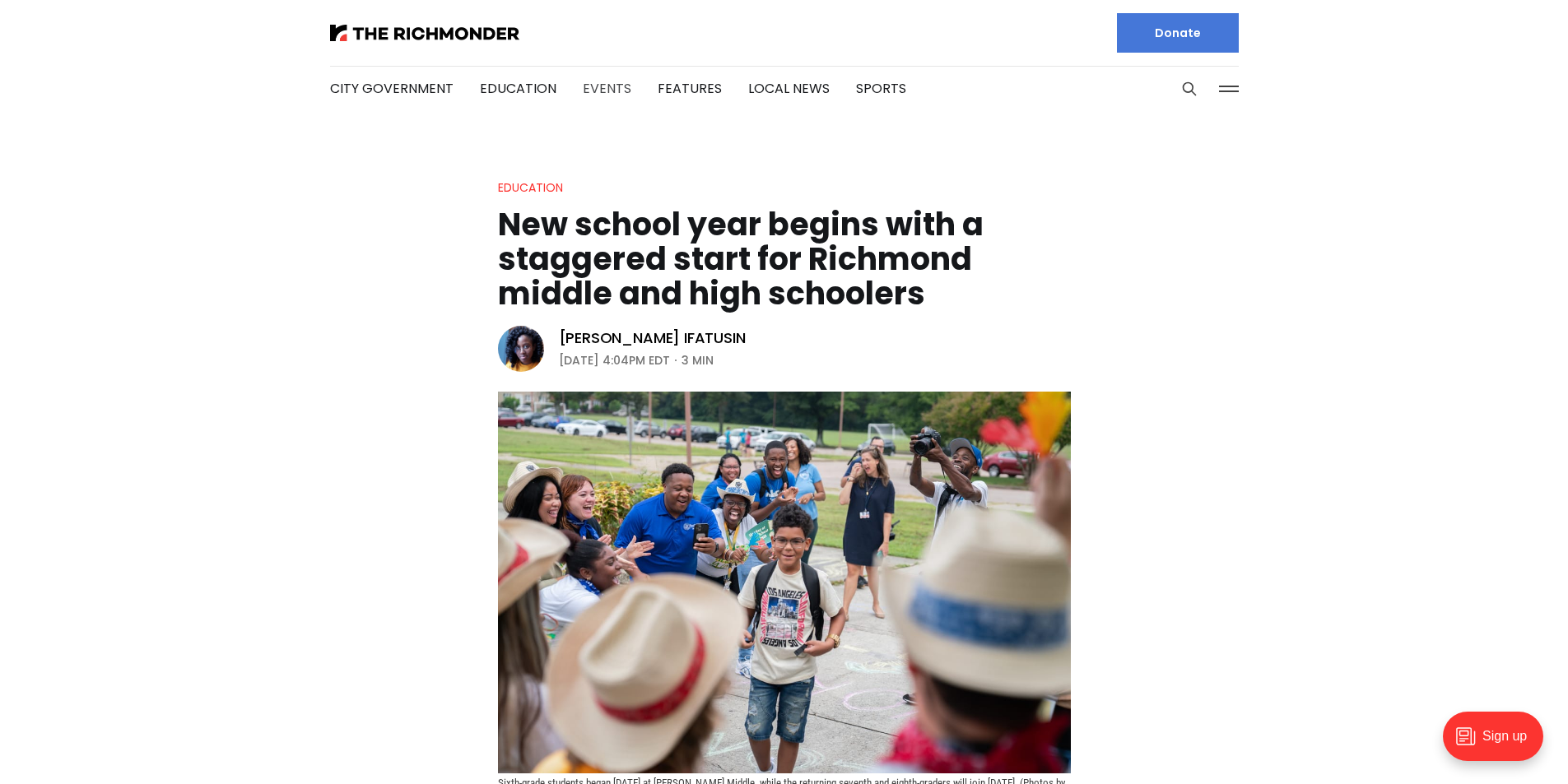
click at [589, 88] on link "Events" at bounding box center [607, 88] width 48 height 19
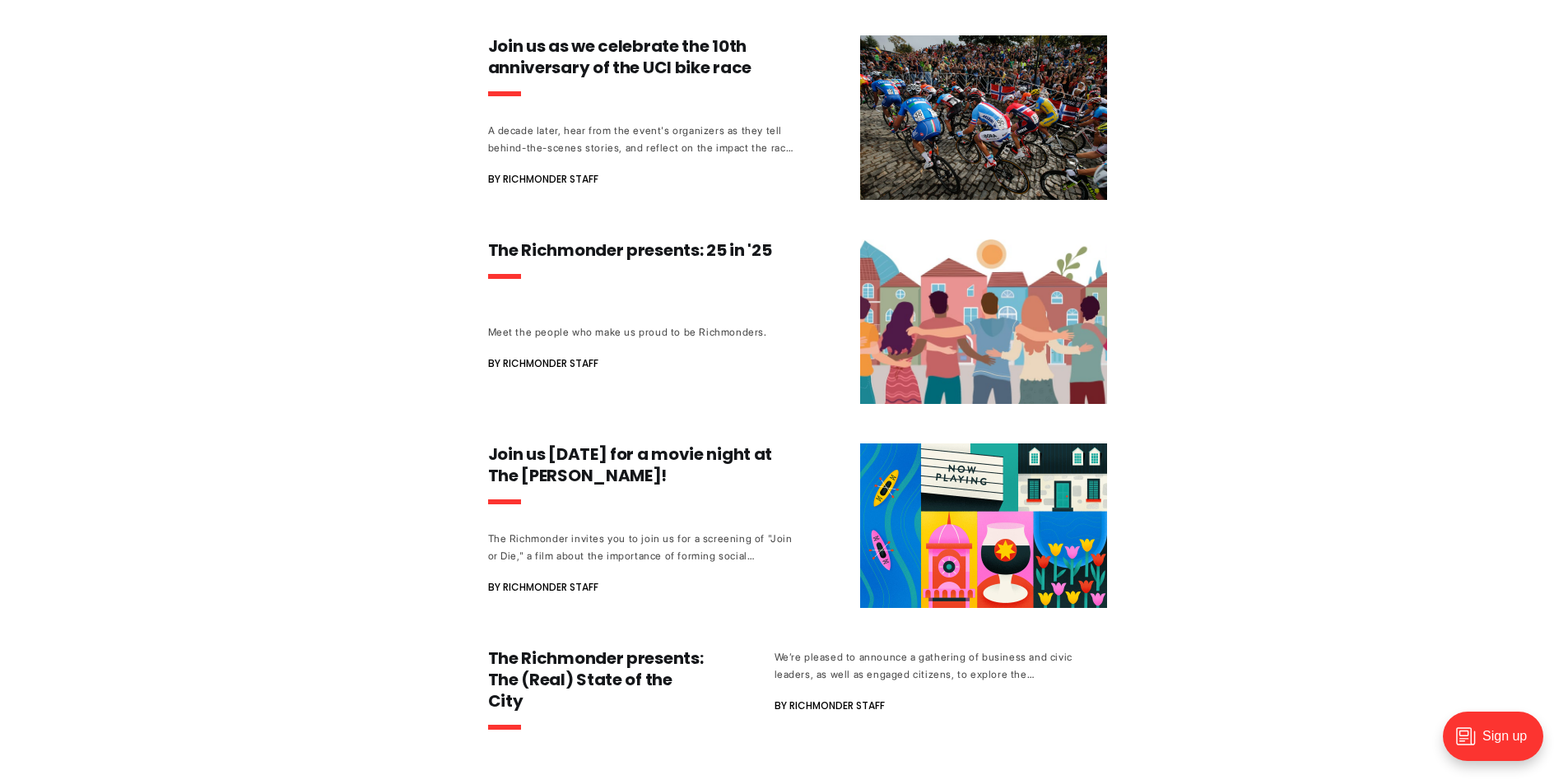
scroll to position [494, 0]
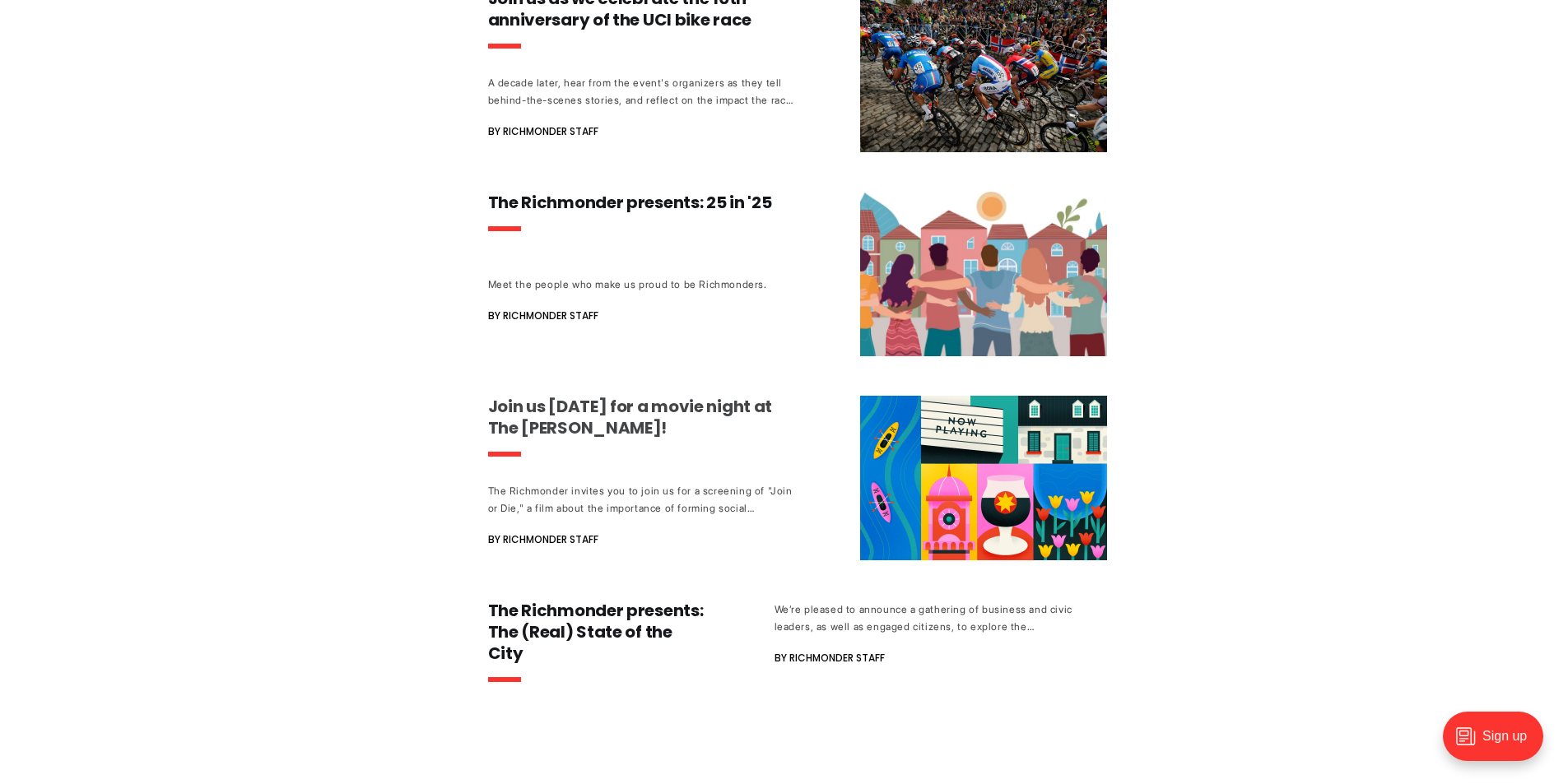
click at [608, 410] on h3 "Join us [DATE] for a movie night at The [PERSON_NAME]!" at bounding box center [642, 416] width 306 height 43
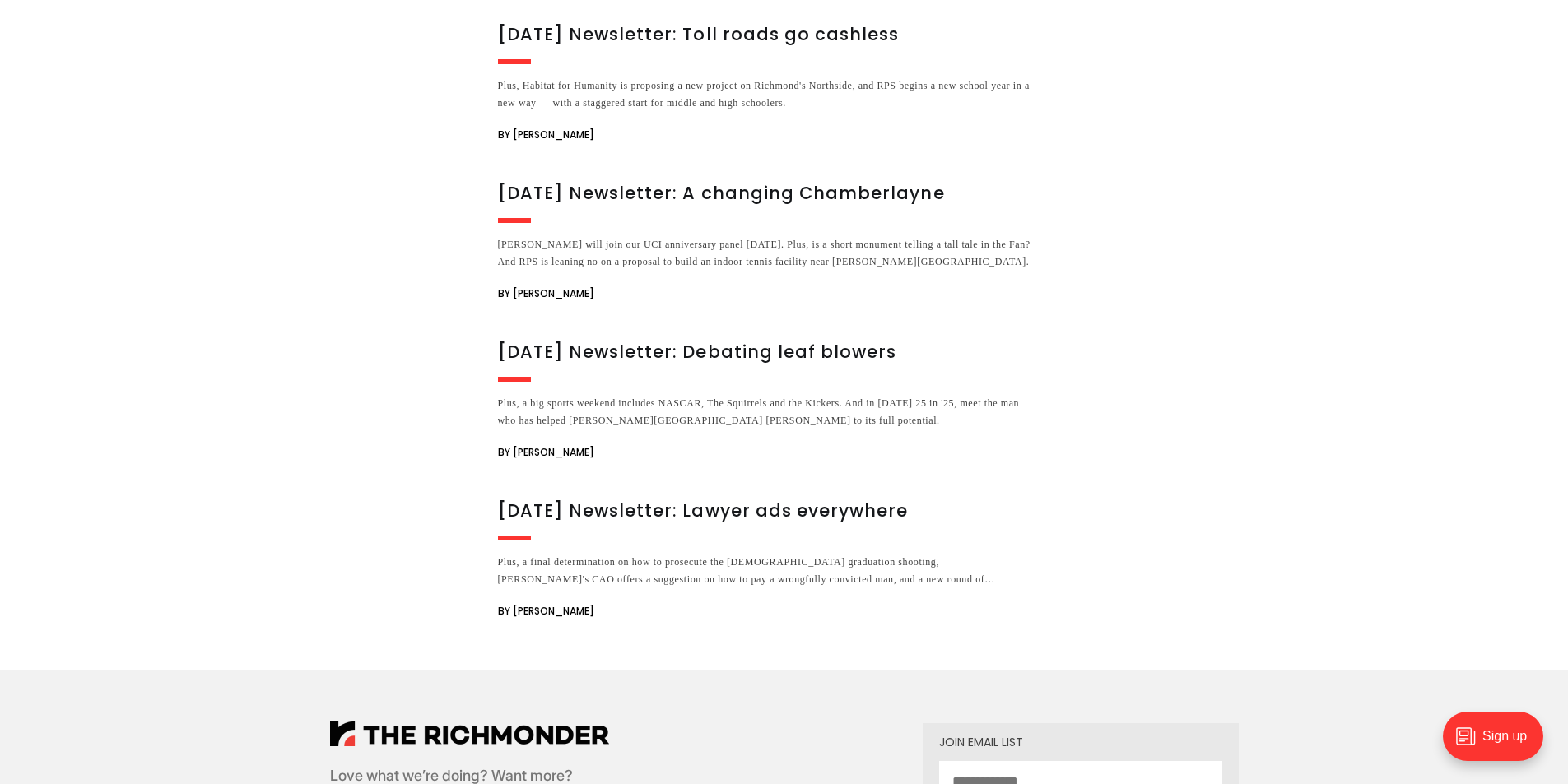
scroll to position [1646, 0]
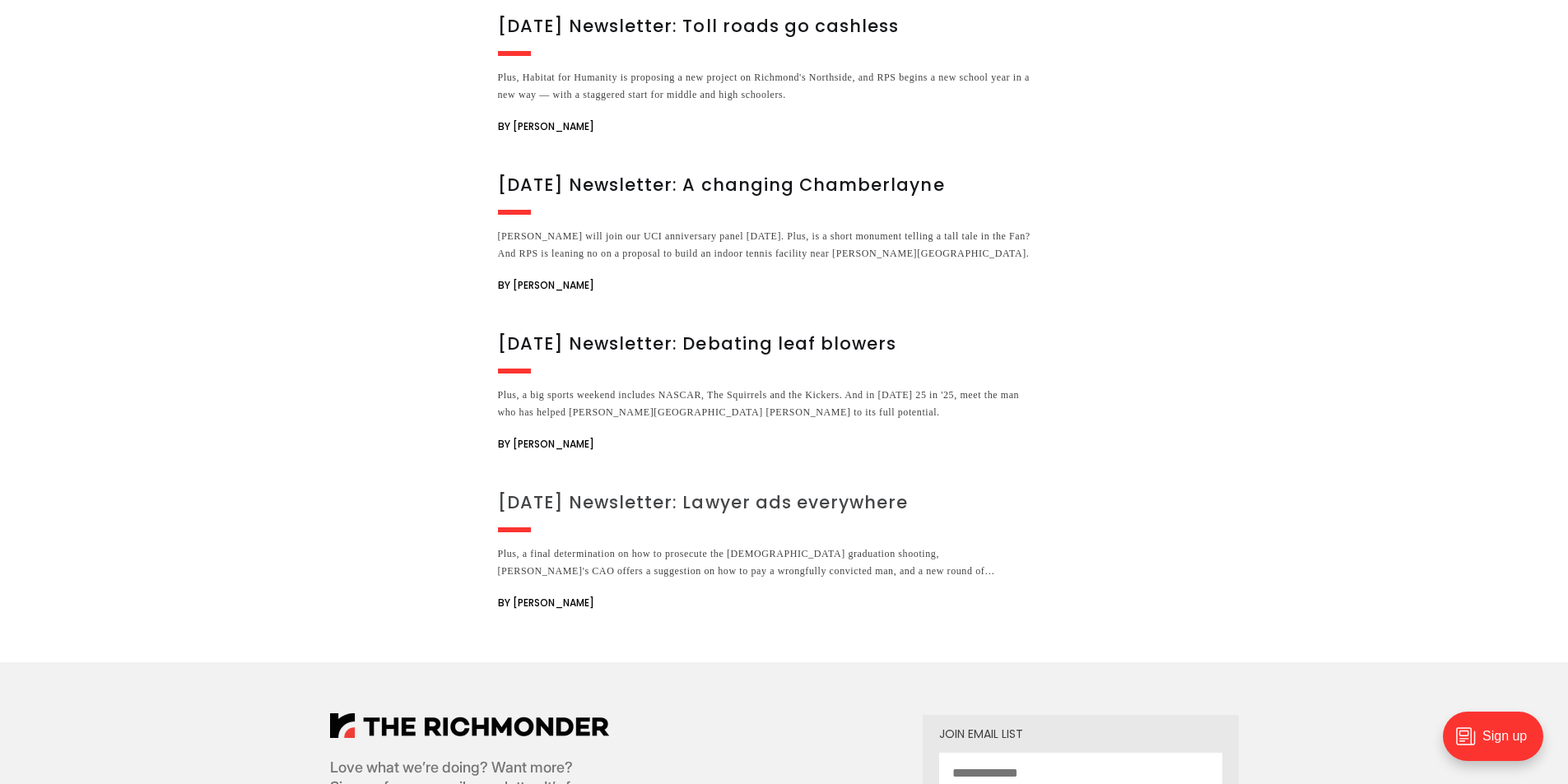
click at [826, 491] on h3 "[DATE] Newsletter: Lawyer ads everywhere" at bounding box center [765, 502] width 535 height 23
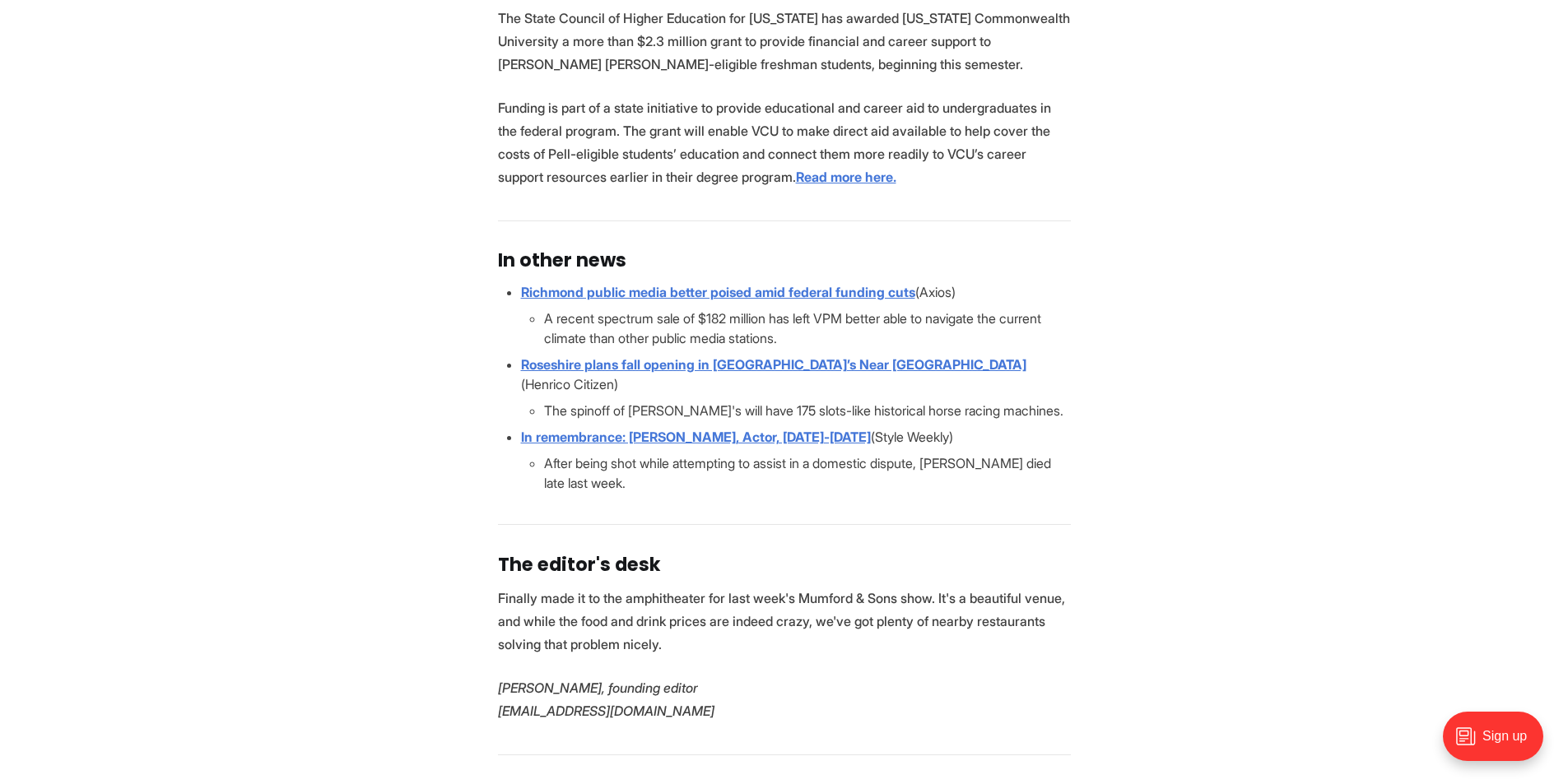
scroll to position [3785, 0]
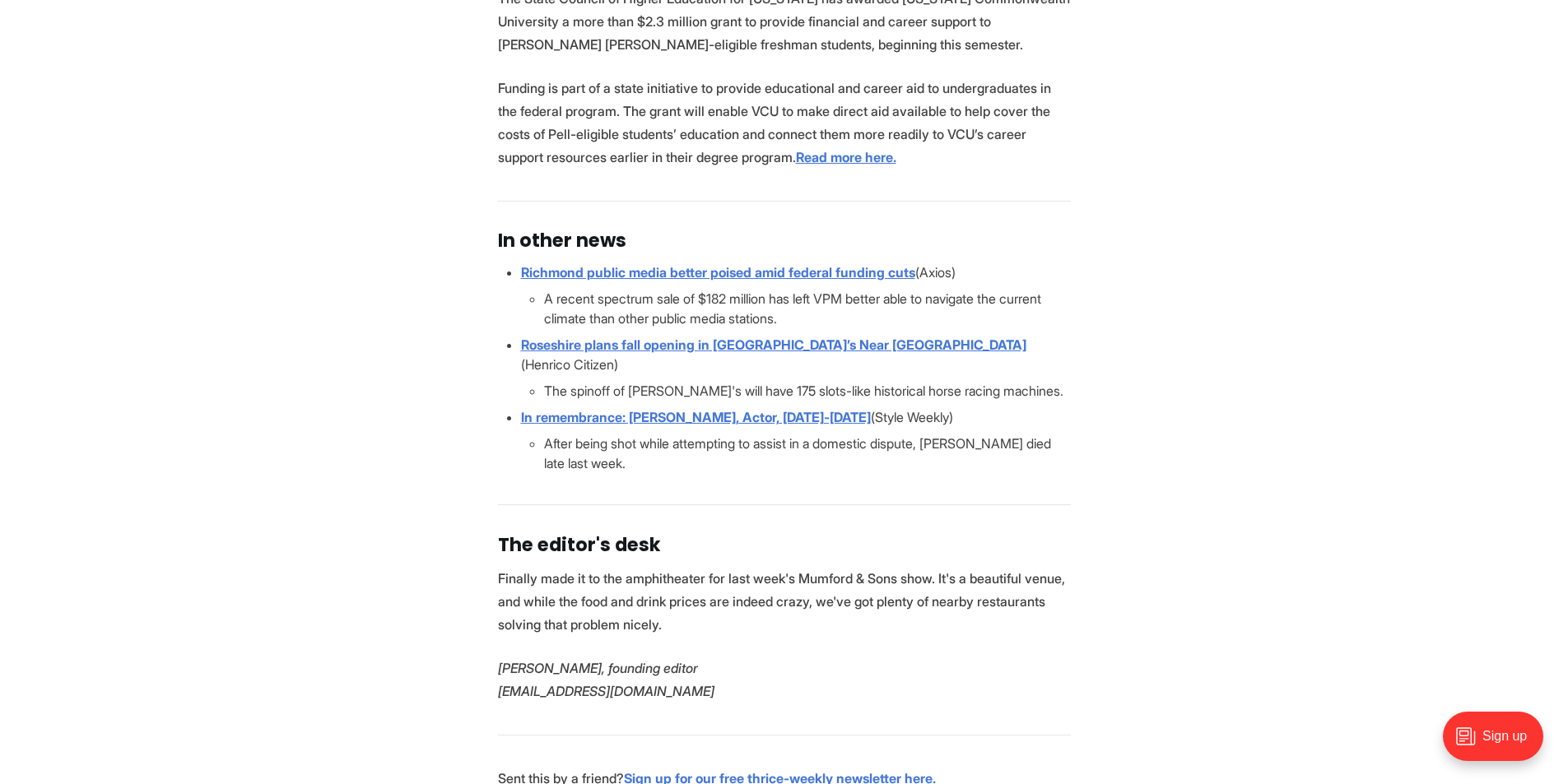
click at [759, 407] on li "In remembrance: [PERSON_NAME], Actor, [DATE]-[DATE] (Style Weekly) After being …" at bounding box center [796, 439] width 550 height 66
click at [764, 409] on strong "In remembrance: Adam Turck, Actor, 1990-2025" at bounding box center [696, 416] width 350 height 17
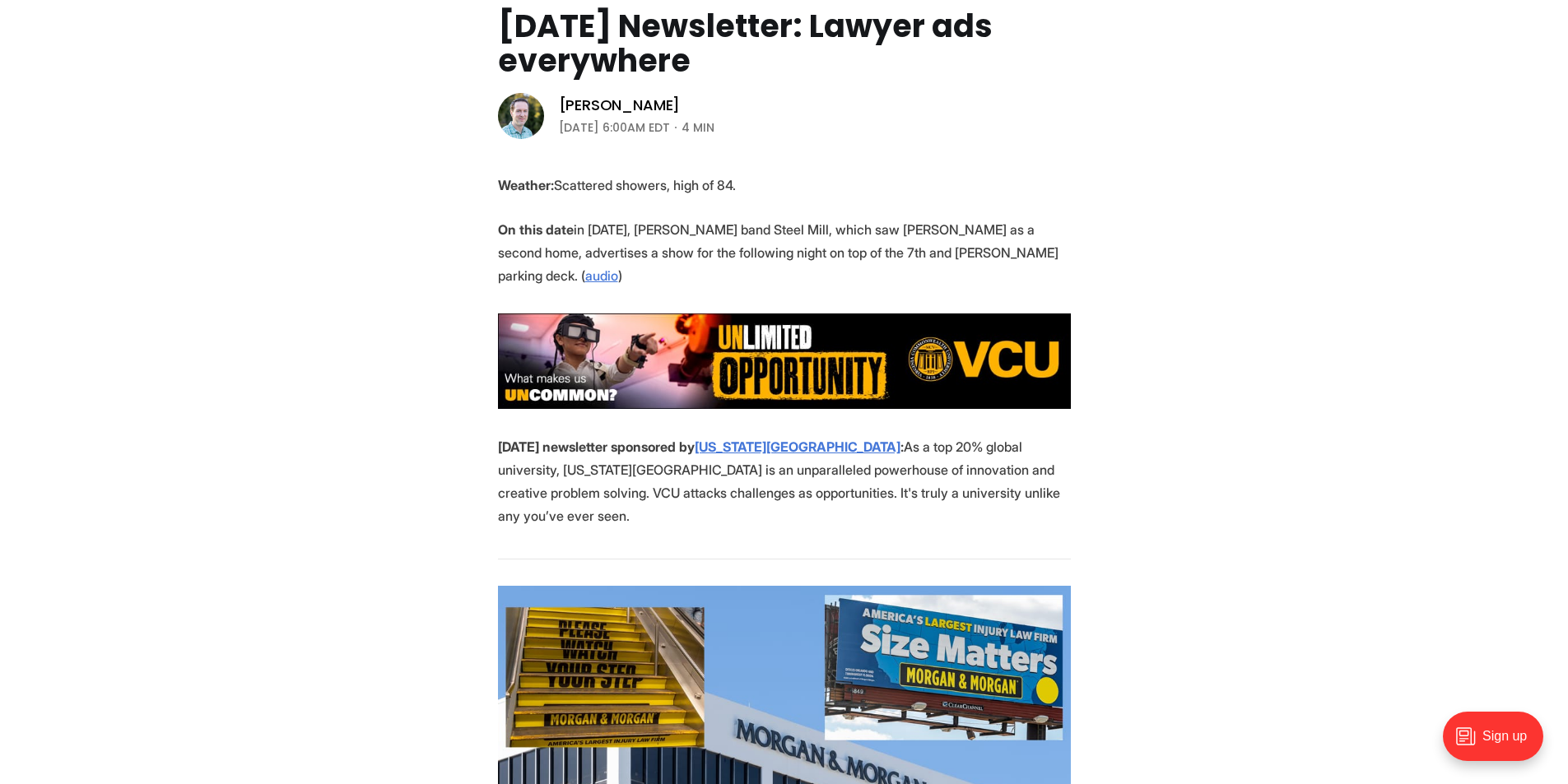
scroll to position [0, 0]
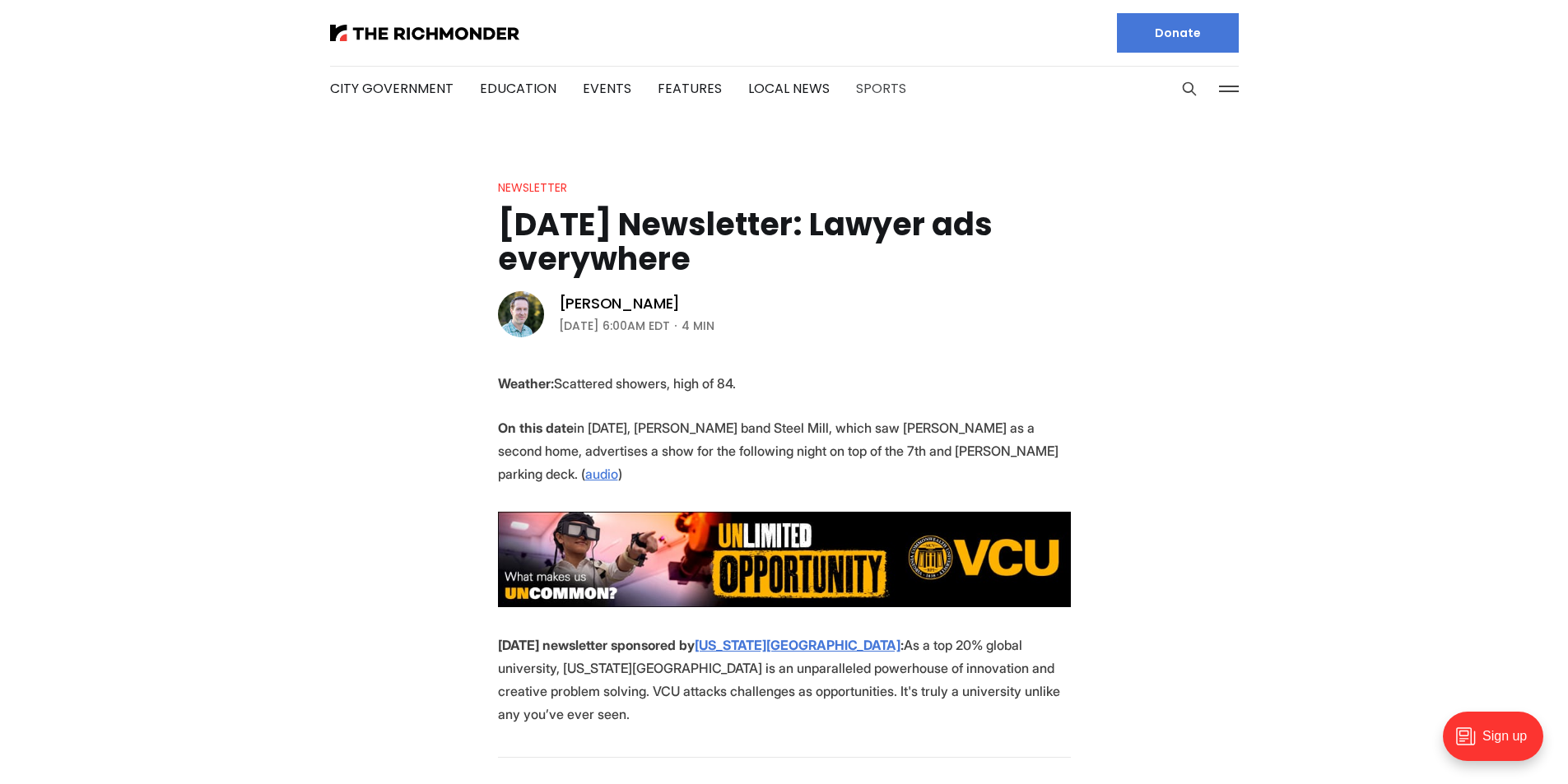
click at [880, 90] on link "Sports" at bounding box center [881, 88] width 50 height 19
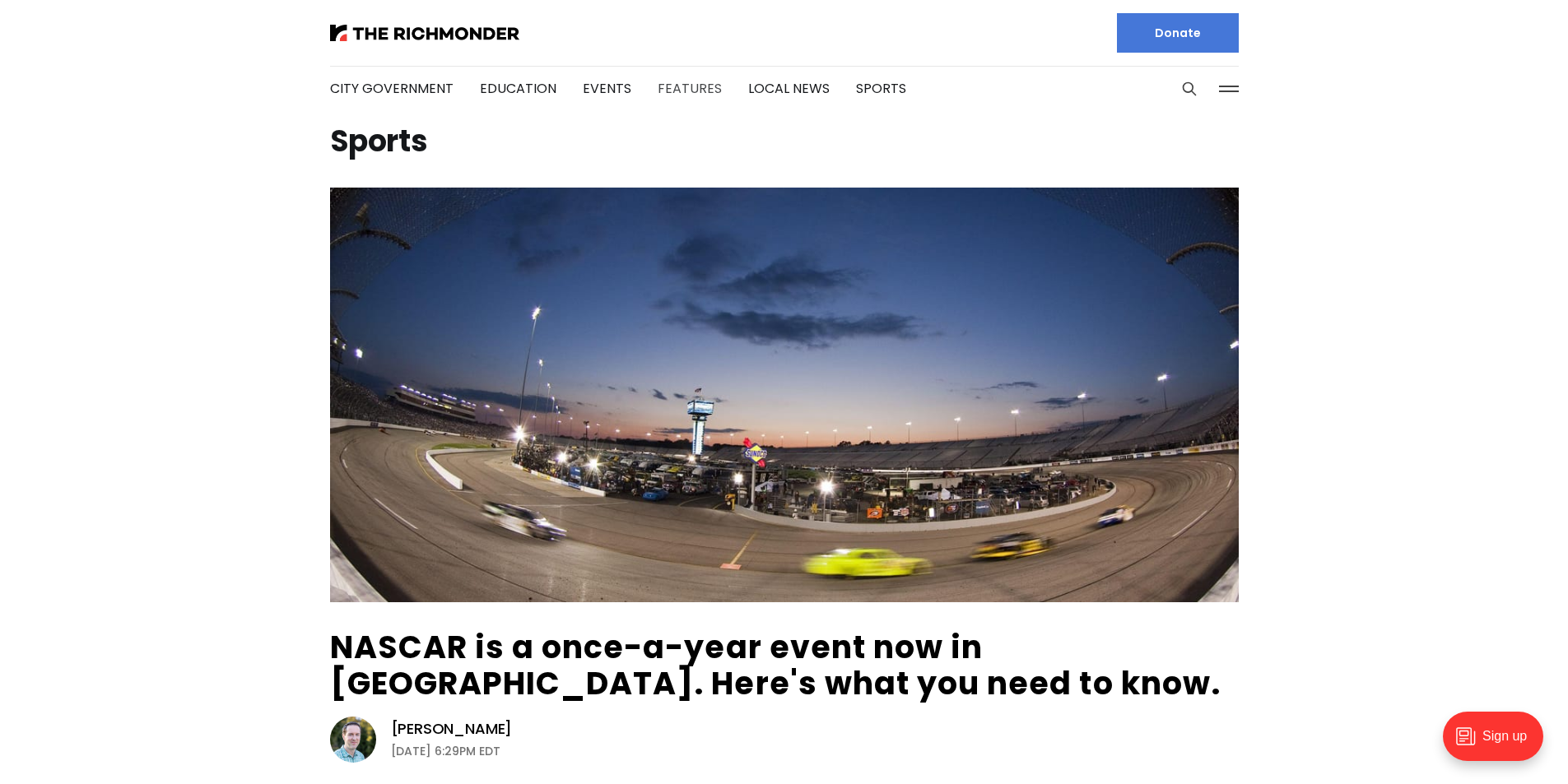
click at [693, 94] on link "Features" at bounding box center [689, 88] width 64 height 19
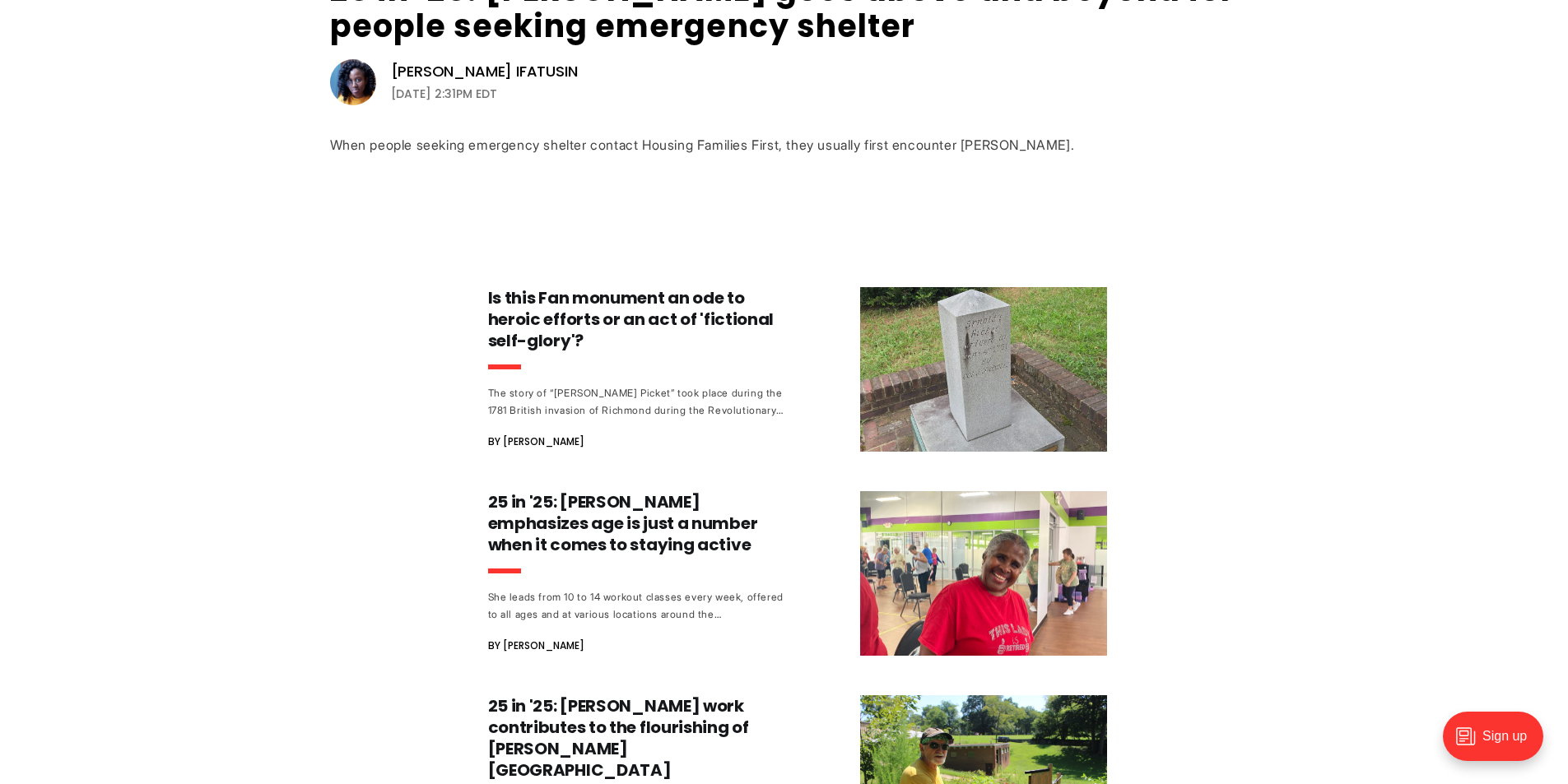
scroll to position [658, 0]
click at [588, 545] on h3 "25 in '25: [PERSON_NAME] emphasizes age is just a number when it comes to stayi…" at bounding box center [642, 522] width 306 height 64
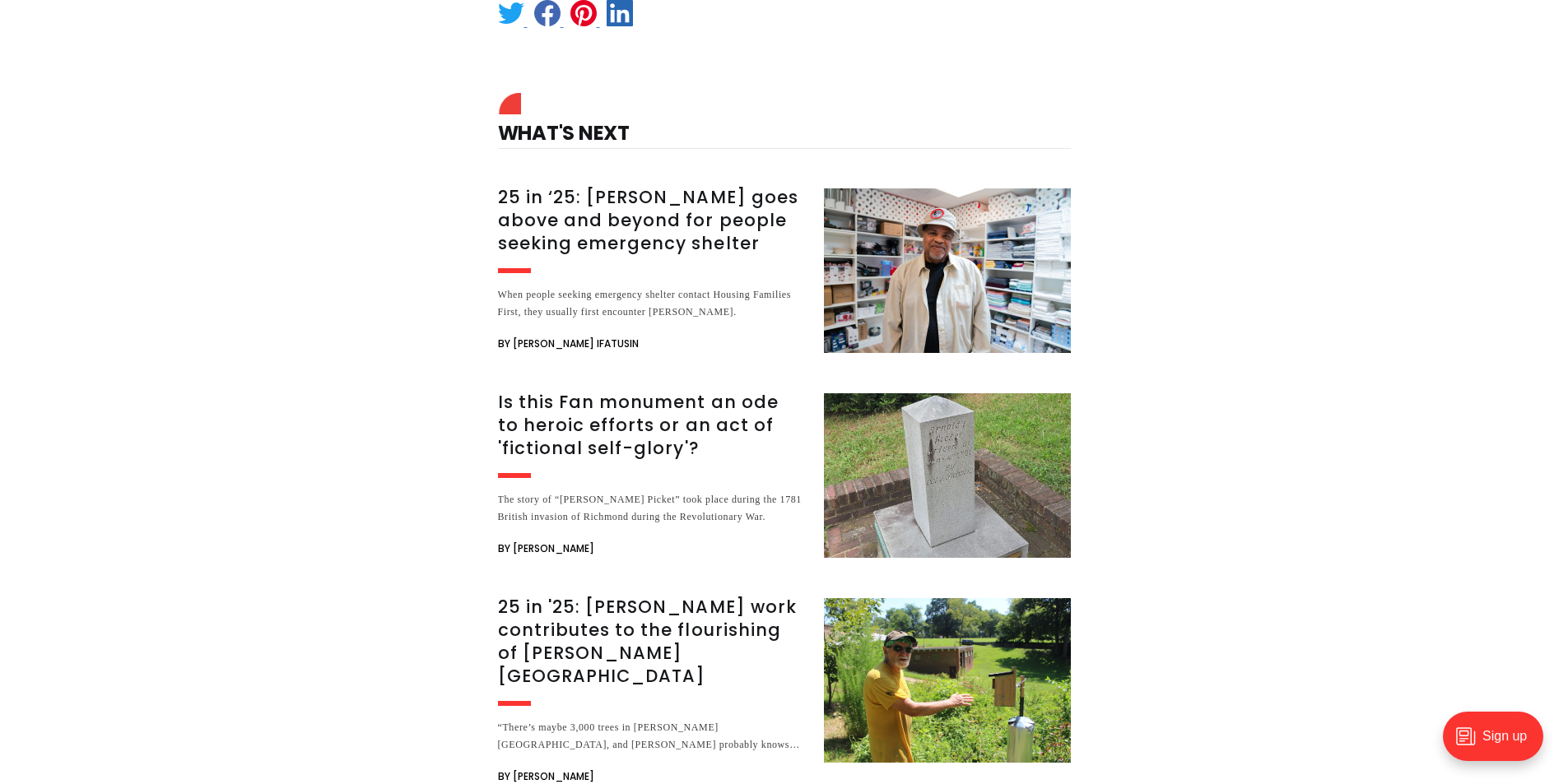
scroll to position [5019, 0]
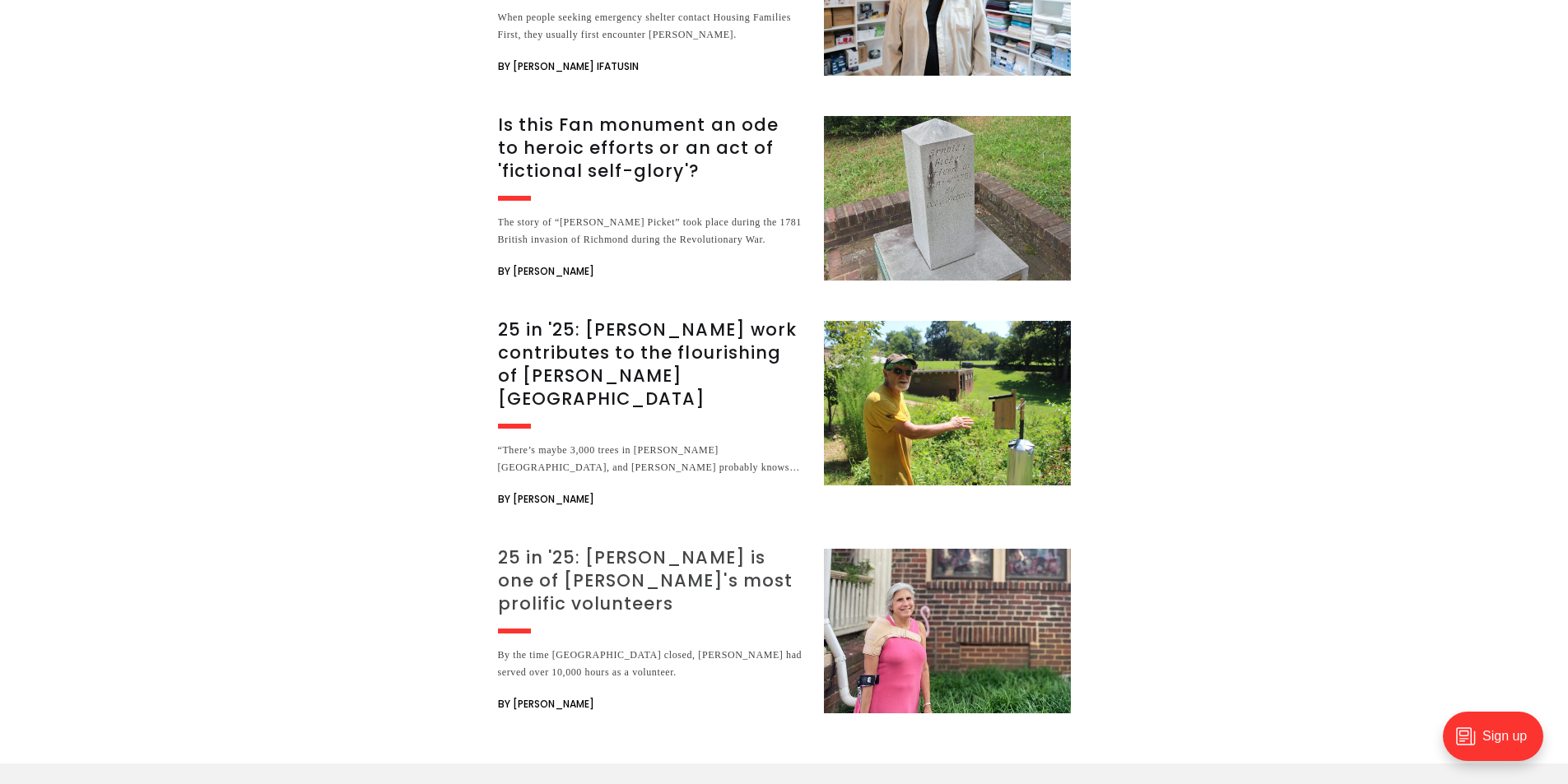
click at [659, 546] on h3 "25 in '25: [PERSON_NAME] is one of [PERSON_NAME]'s most prolific volunteers" at bounding box center [651, 580] width 306 height 69
